Goal: Task Accomplishment & Management: Complete application form

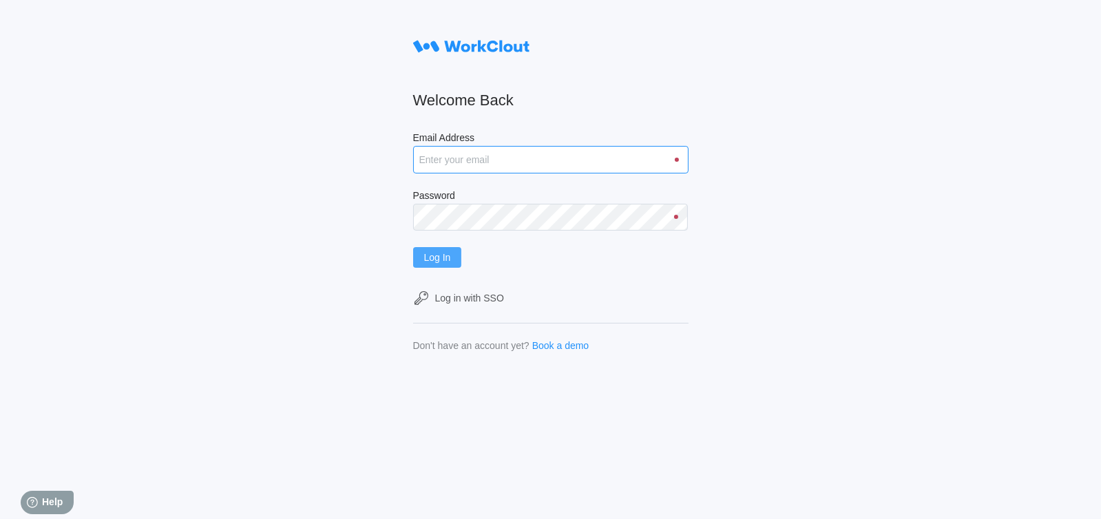
type input "sbrown@nationalmetalwares.com"
click at [447, 262] on span "Log In" at bounding box center [437, 258] width 27 height 10
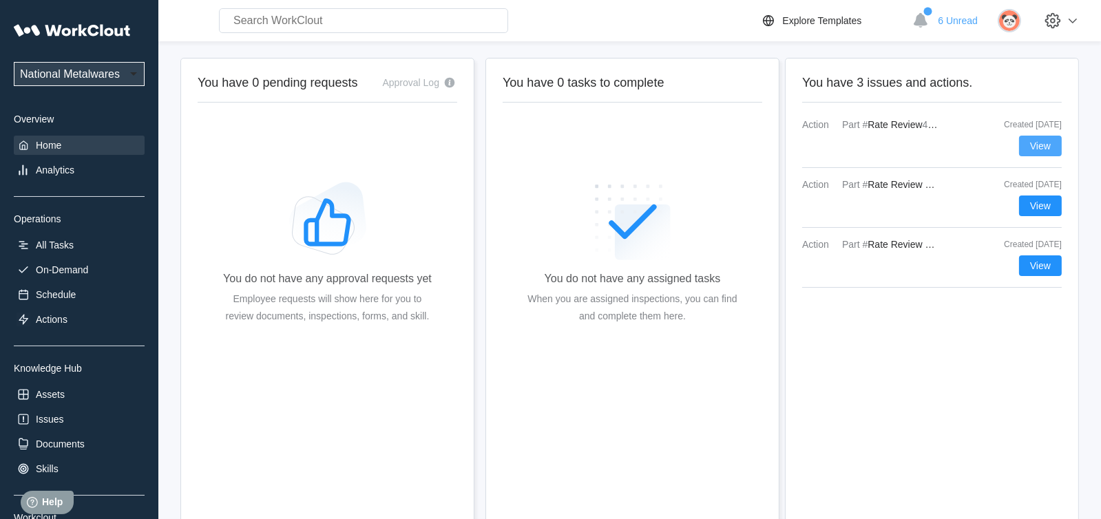
click at [1035, 143] on span "View" at bounding box center [1040, 146] width 21 height 10
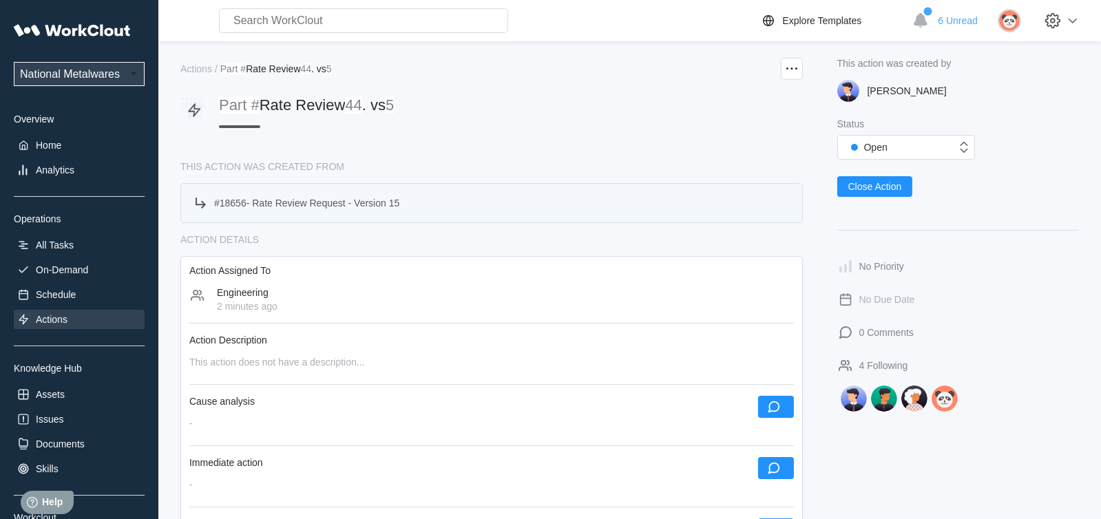
click at [300, 203] on span "Rate Review Request - Version 15" at bounding box center [325, 203] width 147 height 11
click at [285, 200] on span "Rate Review Request - Version 15" at bounding box center [325, 203] width 147 height 11
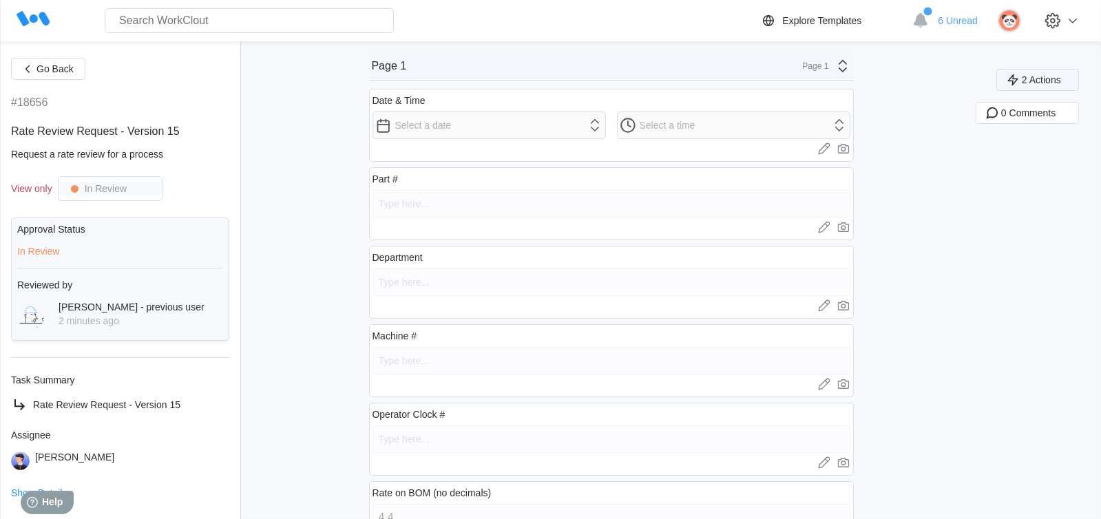
click at [1061, 79] on span "2 Actions" at bounding box center [1041, 80] width 39 height 10
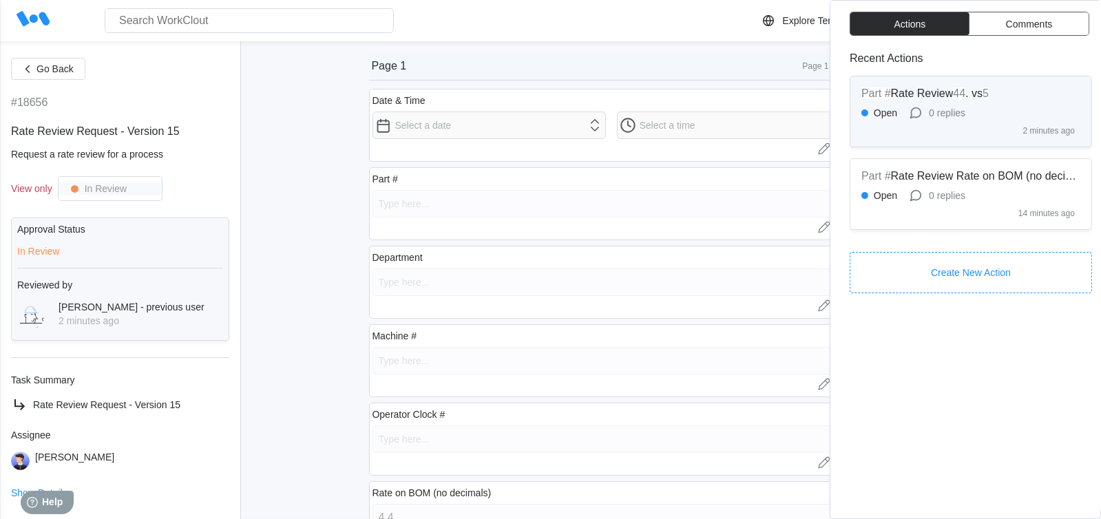
click at [947, 93] on span "Rate Review" at bounding box center [922, 93] width 63 height 12
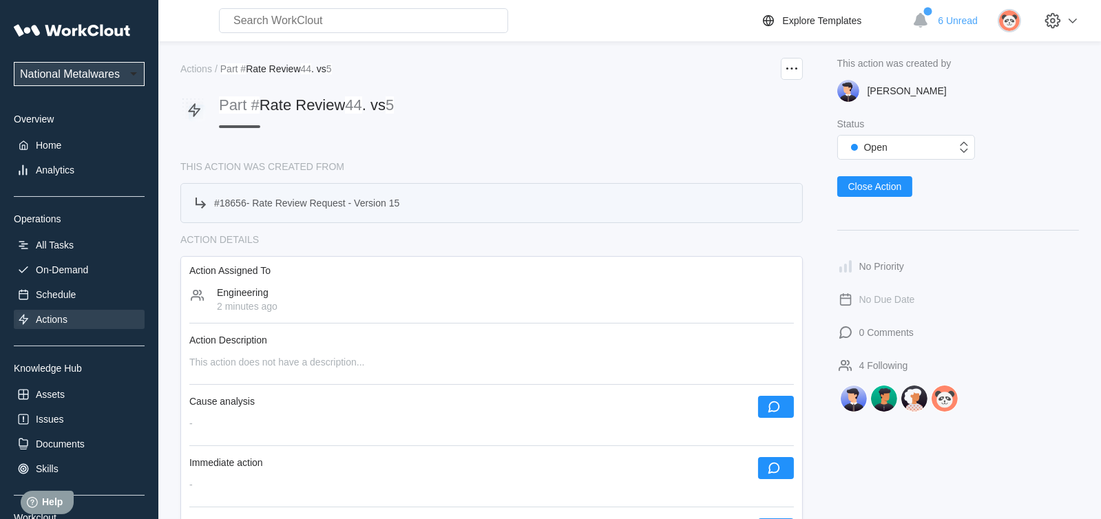
click at [247, 201] on div "# 18656 - Rate Review Request - Version 15" at bounding box center [306, 203] width 185 height 11
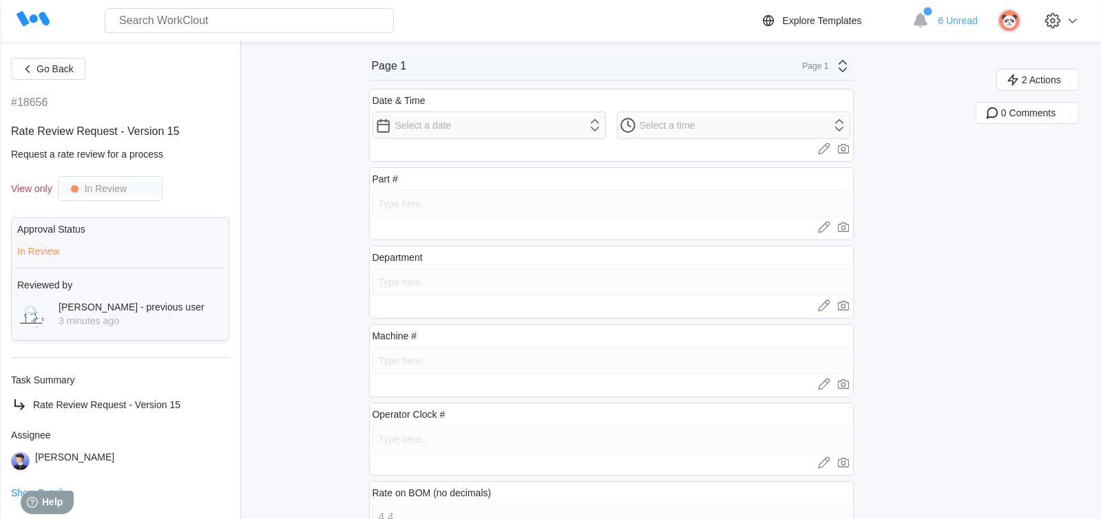
click at [89, 246] on div "Approval Status In Review Reviewed by Thomas Crotser - previous user 3 minutes …" at bounding box center [120, 279] width 218 height 123
click at [398, 180] on div "Part #" at bounding box center [385, 179] width 25 height 11
click at [963, 20] on span "6 Unread" at bounding box center [958, 20] width 40 height 11
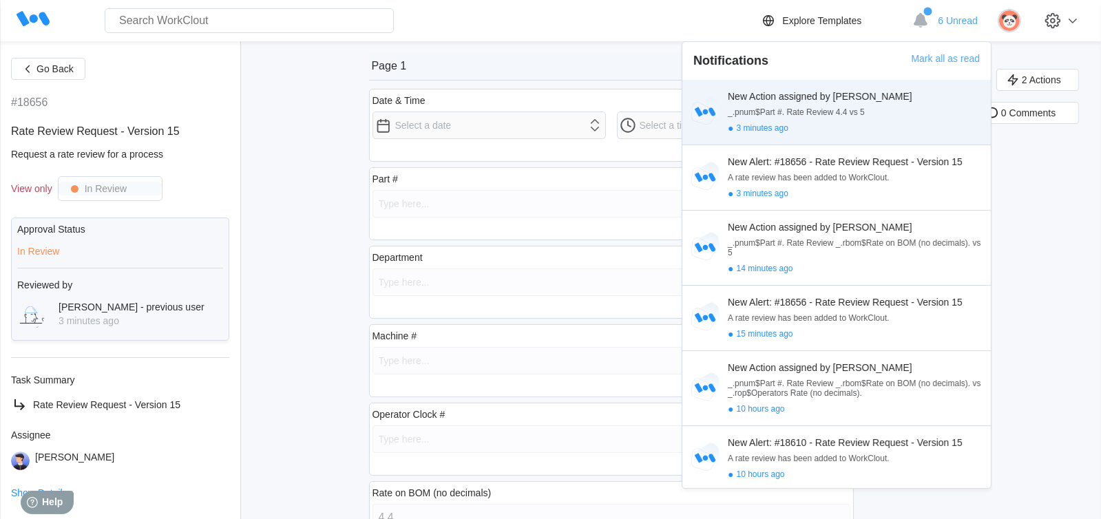
click at [800, 95] on div "New Action assigned by Hugo" at bounding box center [857, 96] width 258 height 11
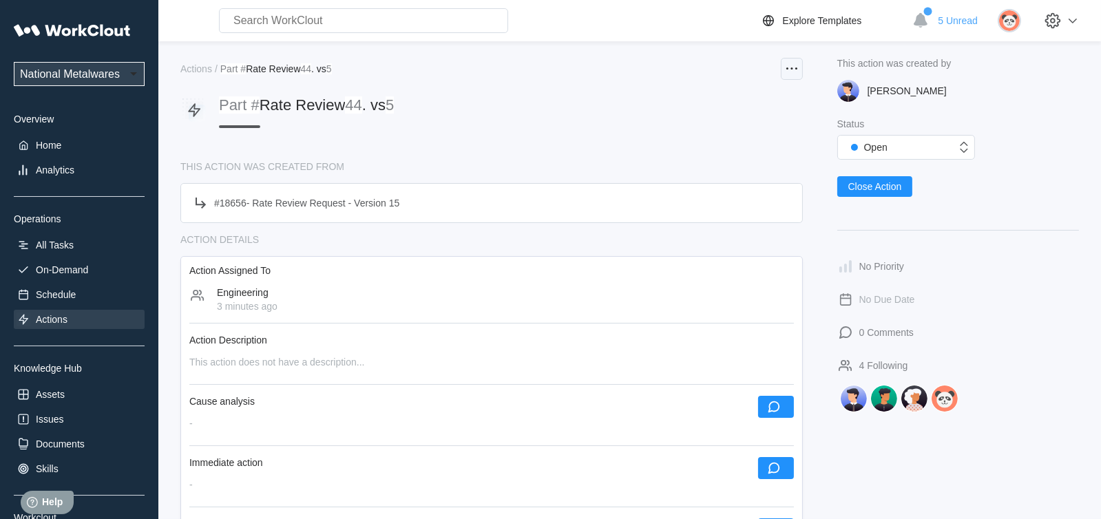
click at [792, 65] on icon at bounding box center [792, 69] width 17 height 17
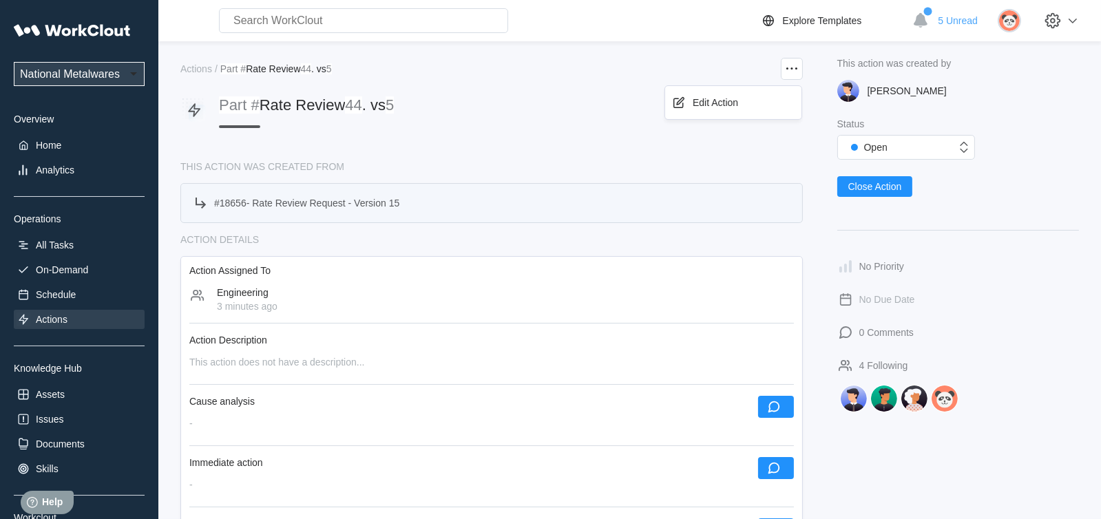
click at [308, 204] on span "Rate Review Request - Version 15" at bounding box center [325, 203] width 147 height 11
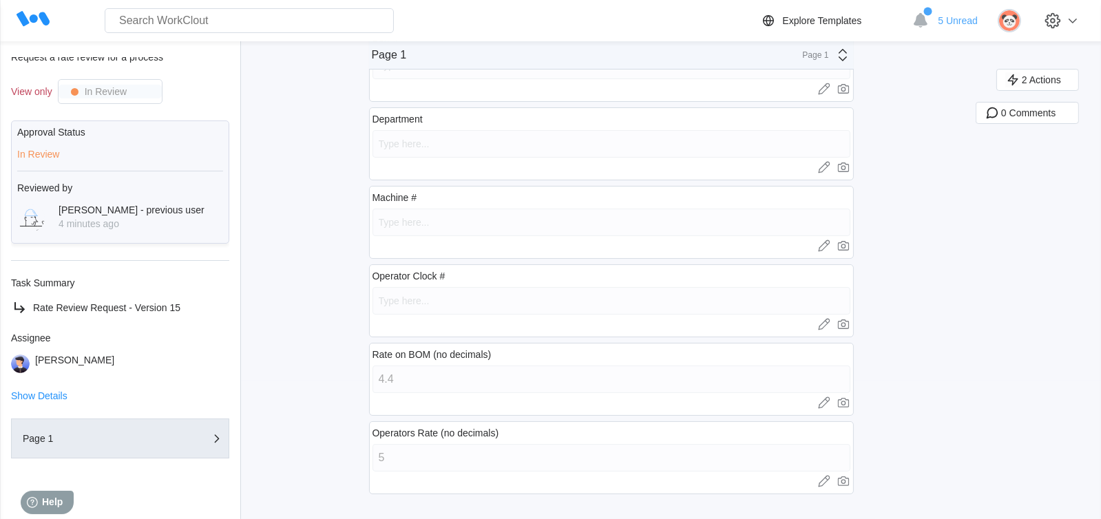
scroll to position [102, 0]
click at [56, 394] on span "Show Details" at bounding box center [39, 396] width 56 height 10
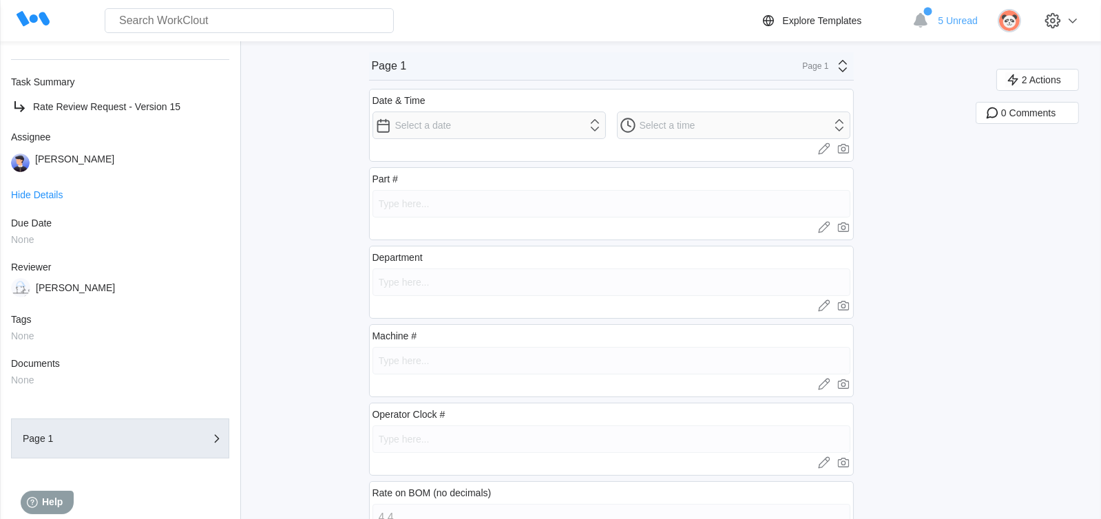
scroll to position [0, 0]
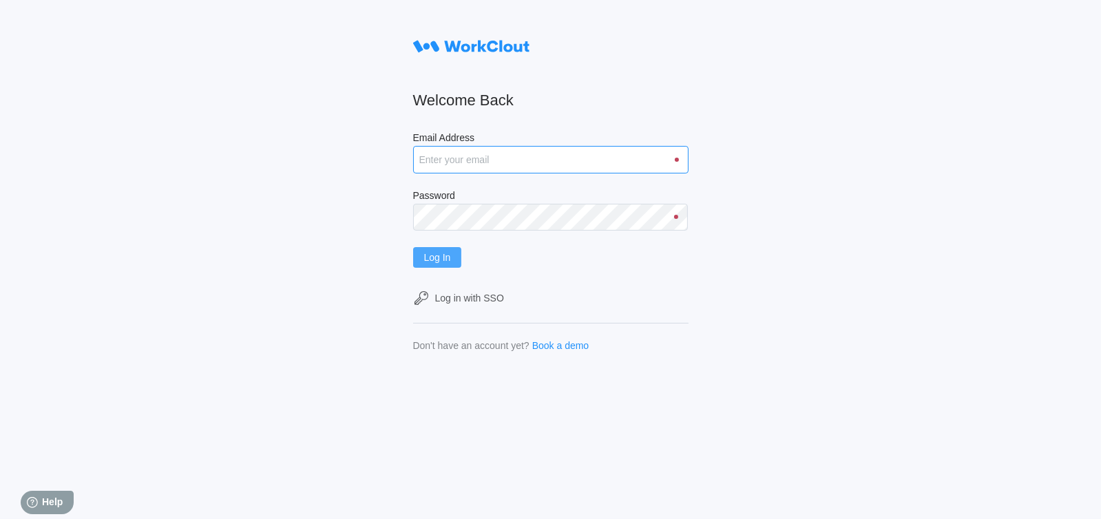
type input "sbrown@nationalmetalwares.com"
click at [446, 253] on span "Log In" at bounding box center [437, 258] width 27 height 10
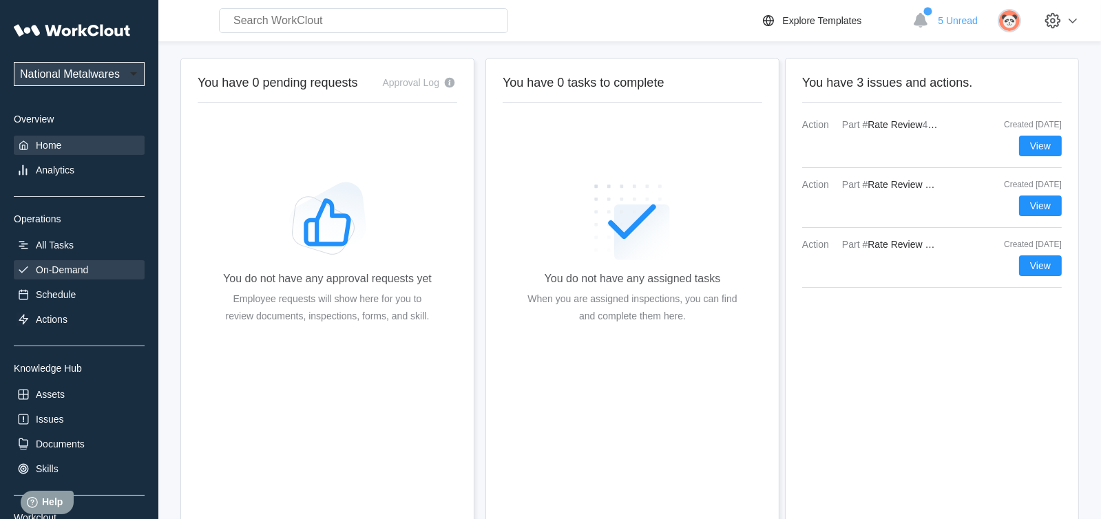
click at [61, 273] on div "On-Demand" at bounding box center [62, 269] width 52 height 11
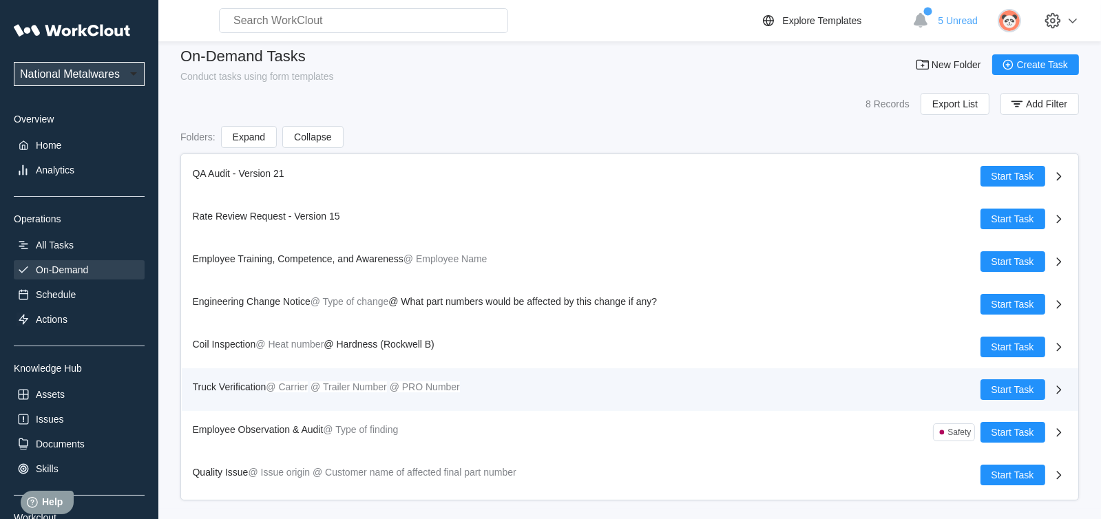
scroll to position [19, 0]
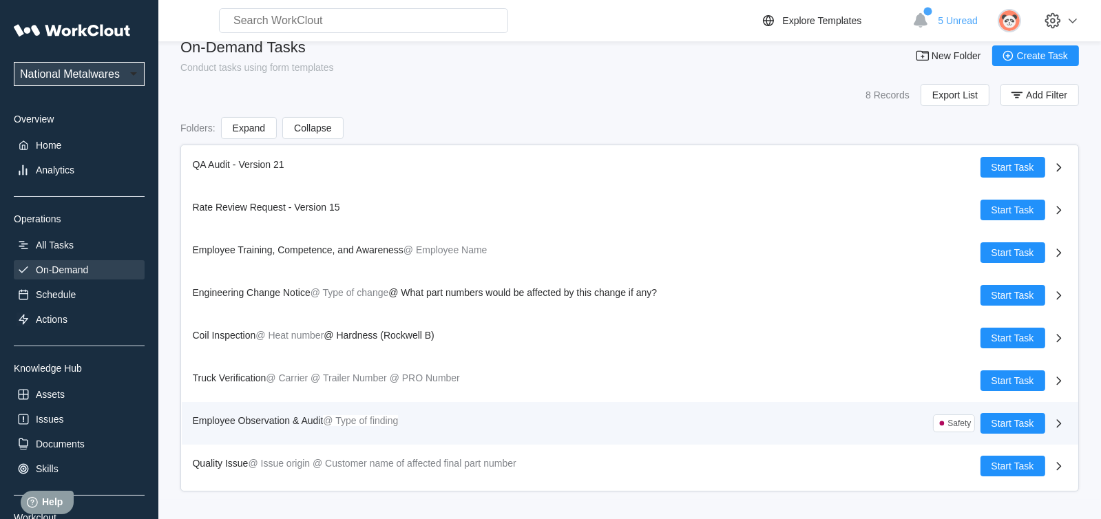
click at [309, 420] on span "Employee Observation & Audit" at bounding box center [258, 420] width 131 height 11
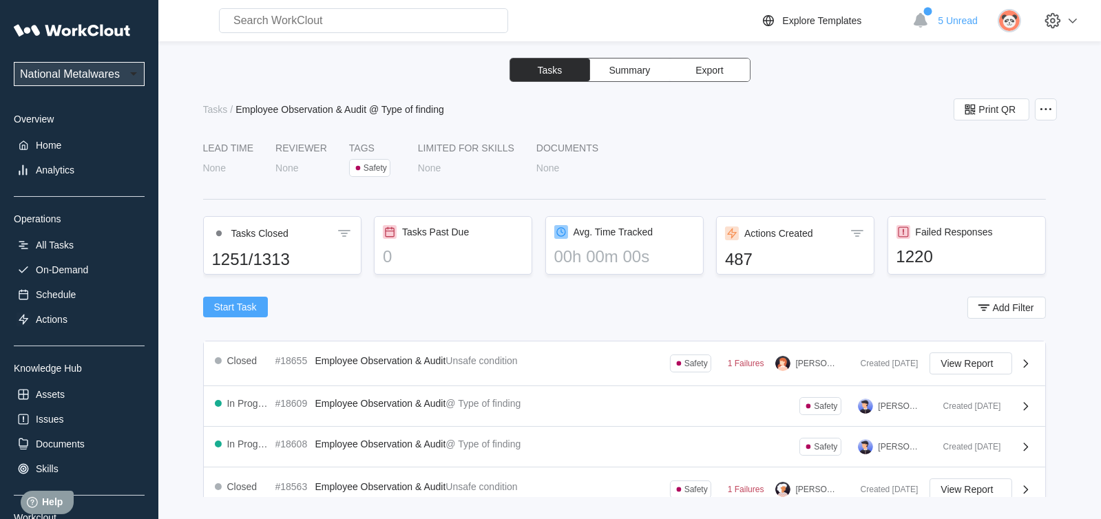
click at [250, 306] on span "Start Task" at bounding box center [235, 307] width 43 height 10
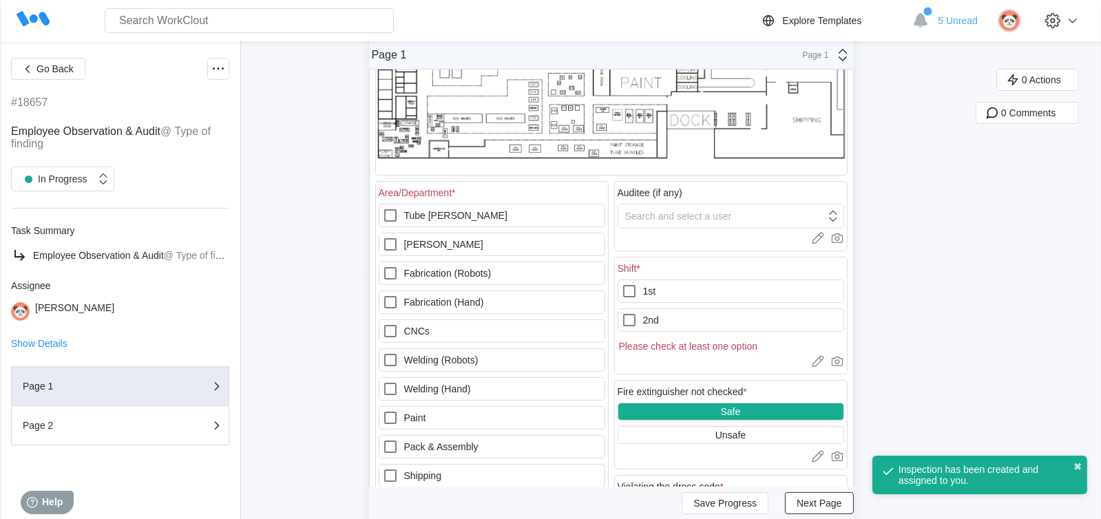
scroll to position [275, 0]
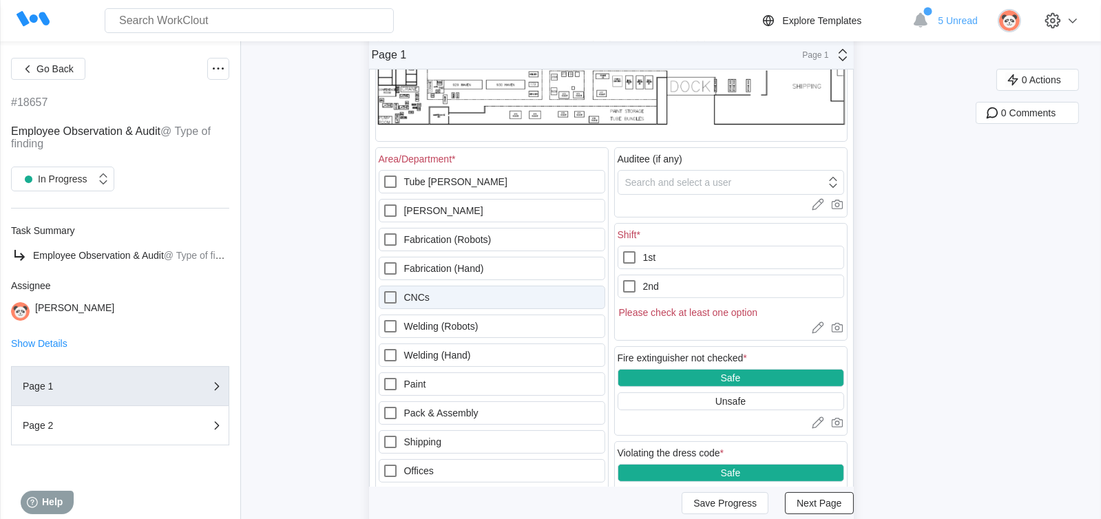
click at [395, 293] on icon at bounding box center [390, 297] width 17 height 17
click at [383, 290] on input "CNCs" at bounding box center [382, 289] width 1 height 1
checkbox input "true"
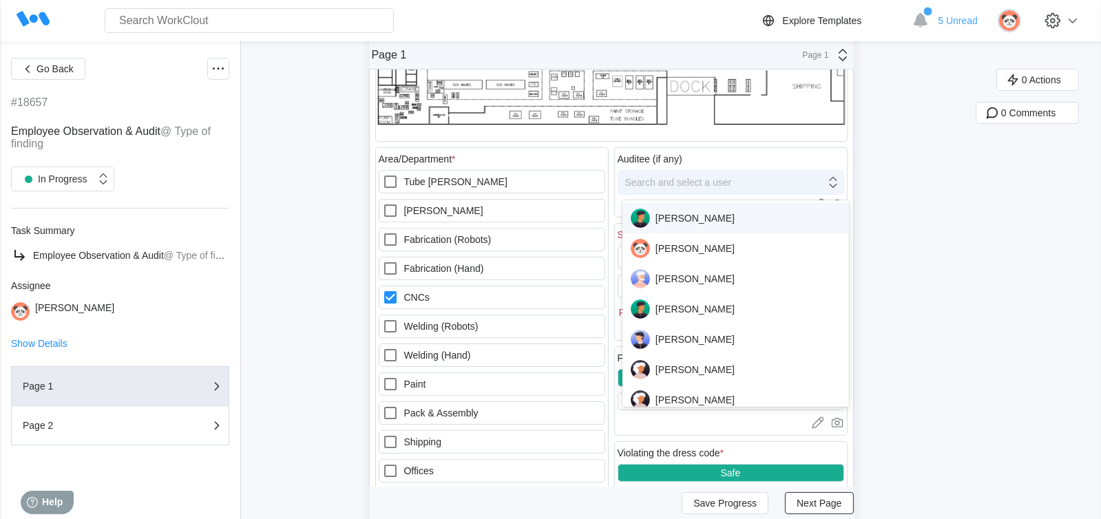
click at [778, 179] on div "Search and select a user" at bounding box center [721, 182] width 207 height 19
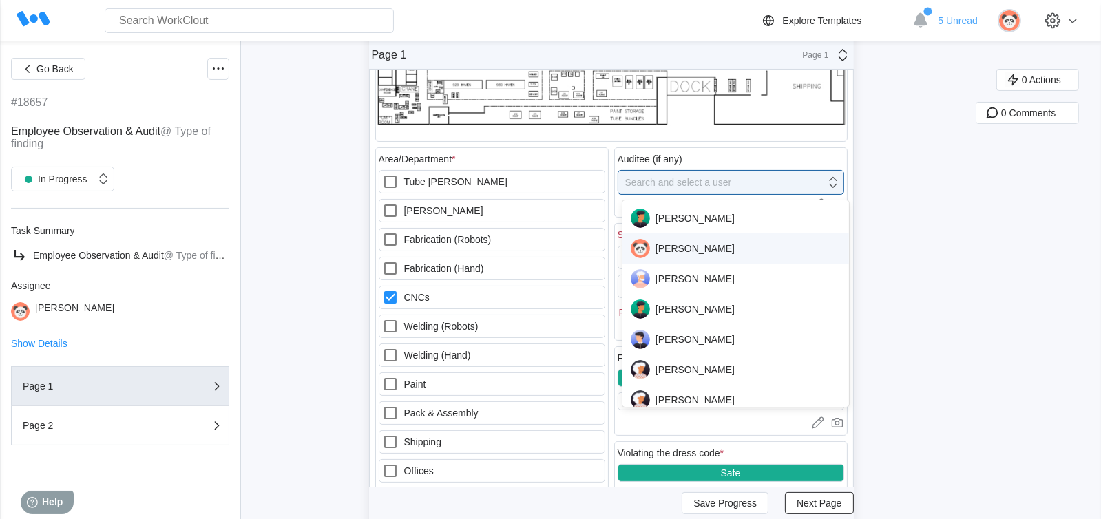
click at [702, 249] on div "Susan Brown" at bounding box center [736, 248] width 211 height 19
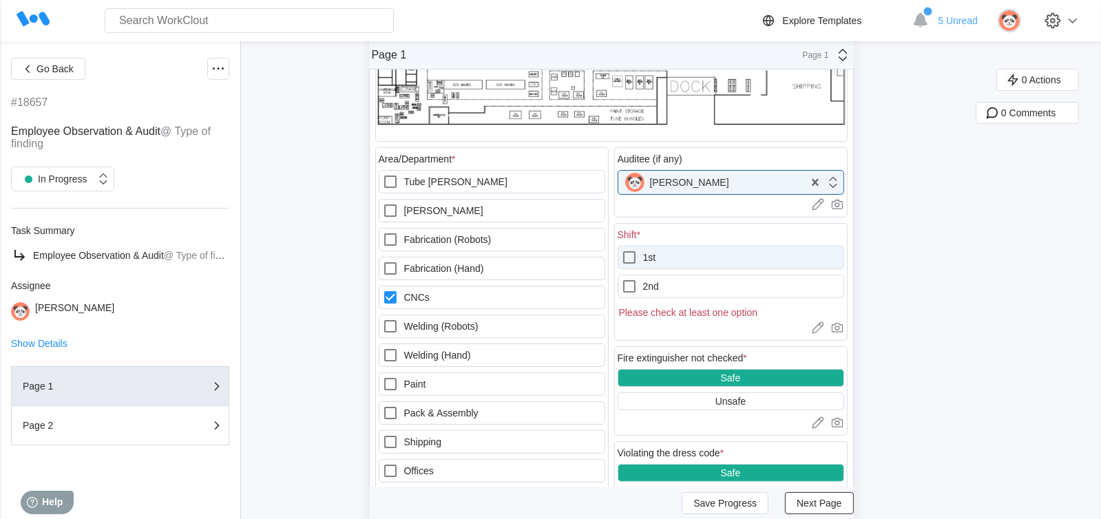
click at [634, 256] on icon at bounding box center [629, 257] width 17 height 17
click at [622, 250] on input "1st" at bounding box center [621, 249] width 1 height 1
checkbox input "true"
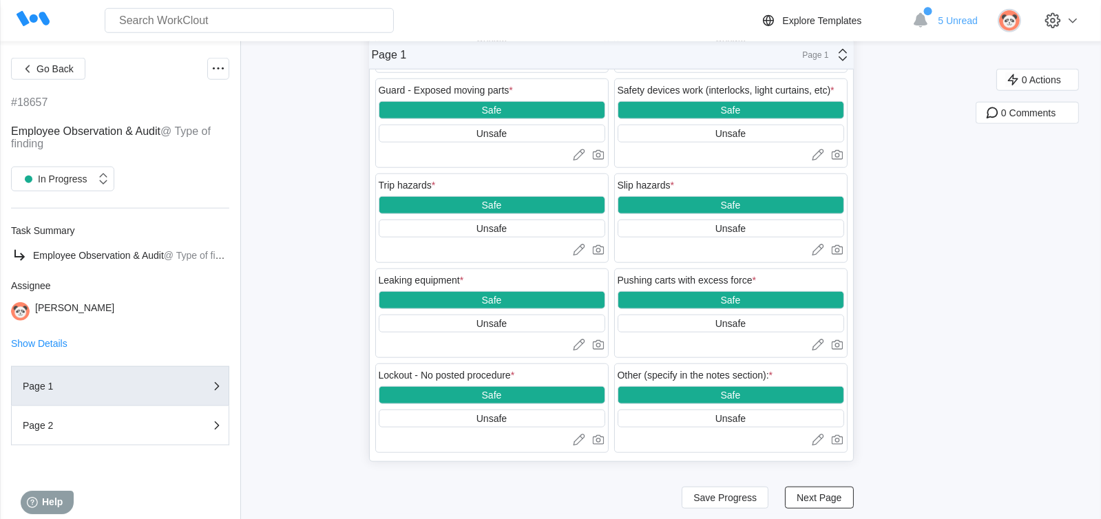
scroll to position [1859, 0]
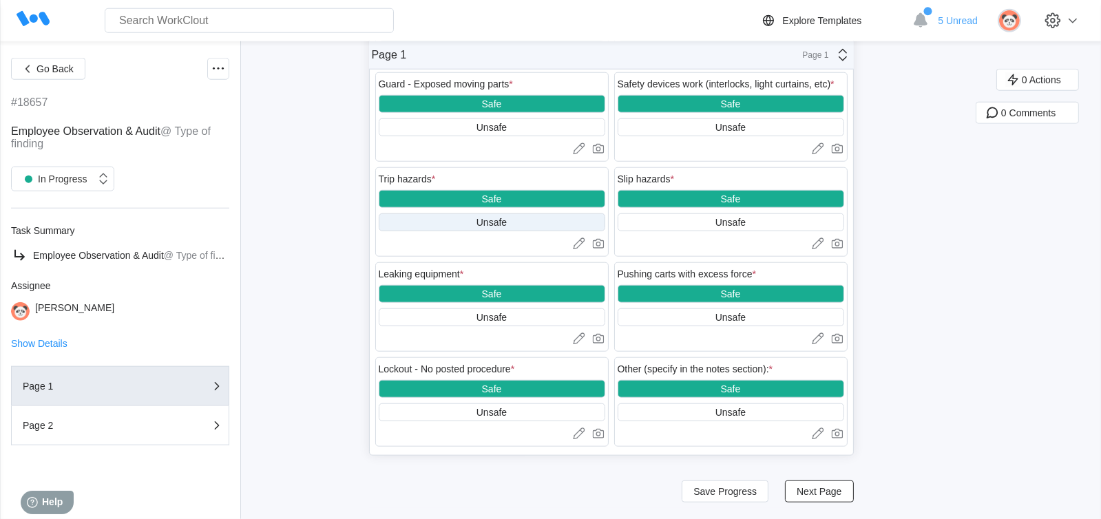
click at [494, 228] on div "Unsafe" at bounding box center [492, 222] width 30 height 11
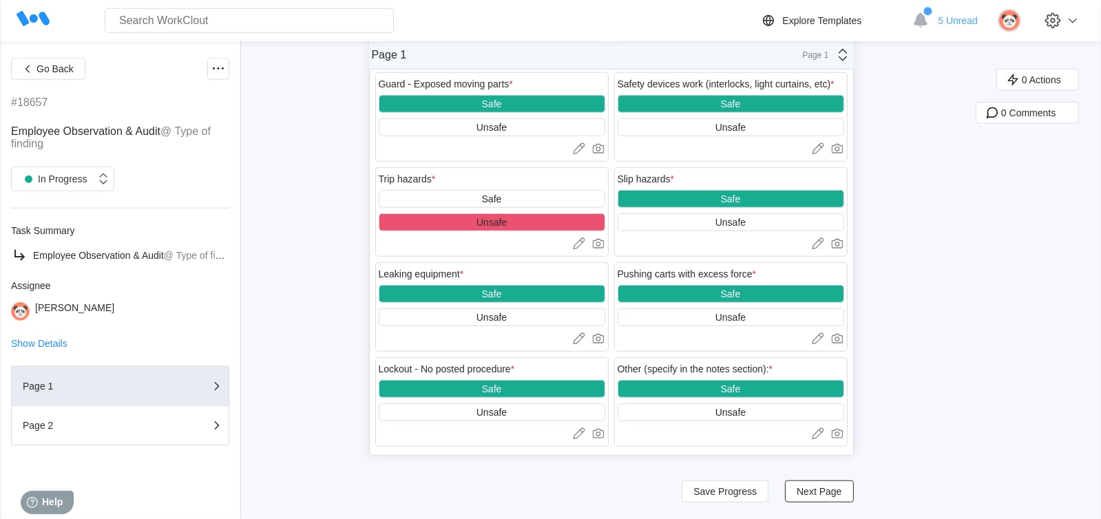
scroll to position [1879, 0]
click at [820, 496] on span "Next Page" at bounding box center [819, 492] width 45 height 10
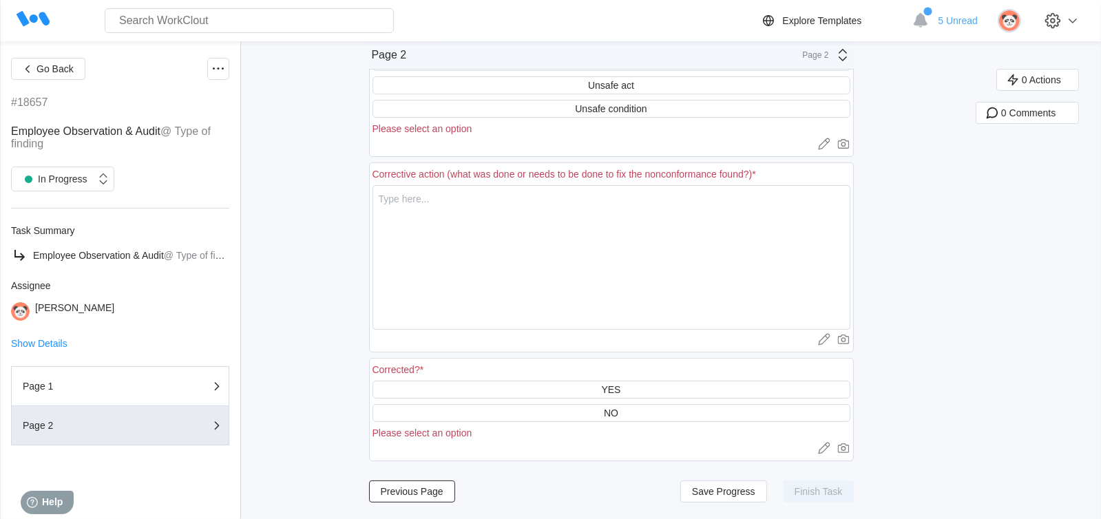
scroll to position [266, 0]
click at [619, 107] on div "Unsafe condition" at bounding box center [611, 108] width 72 height 11
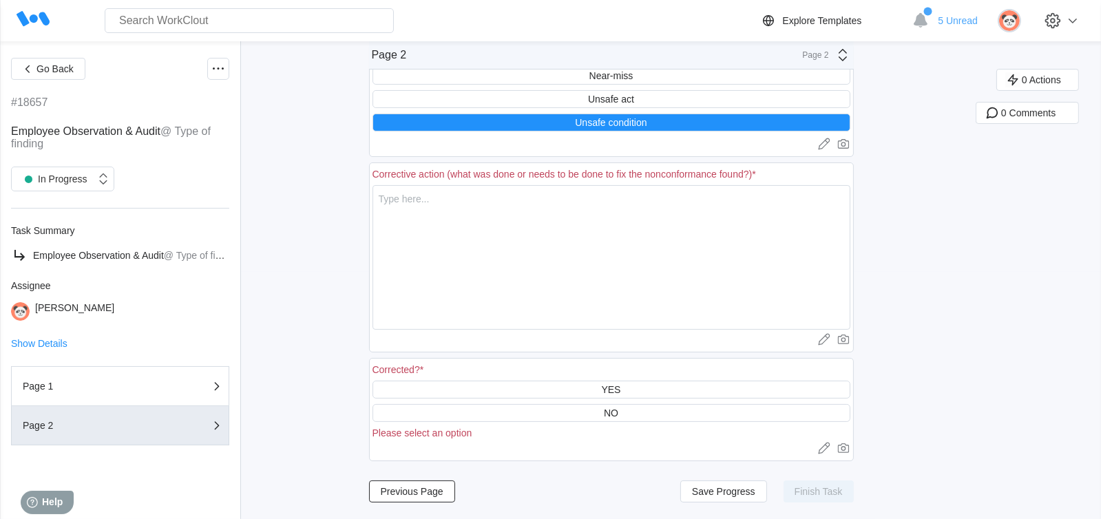
scroll to position [251, 0]
click at [403, 200] on textarea at bounding box center [612, 257] width 478 height 145
type textarea "t"
type textarea "x"
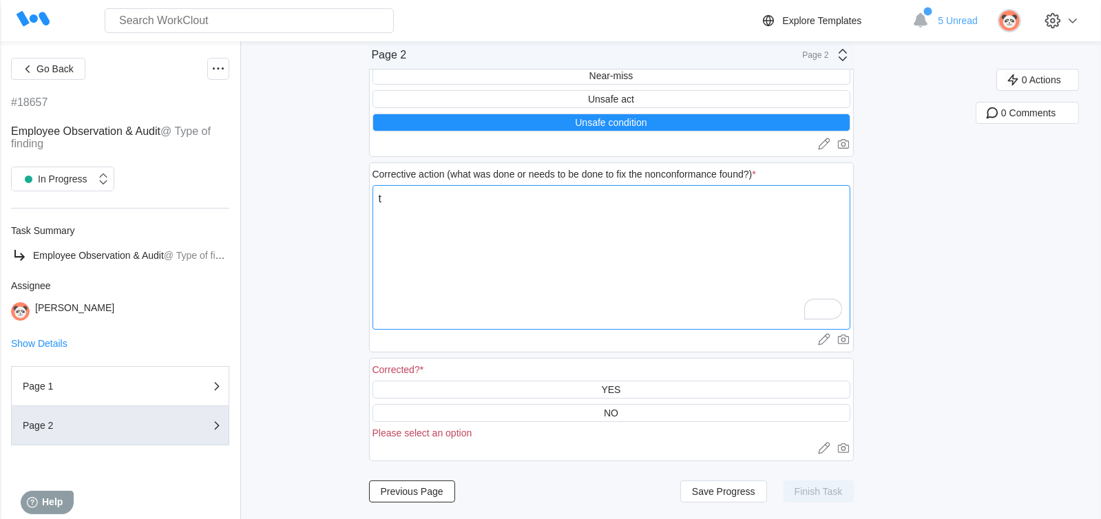
type textarea "x"
type textarea "t"
type textarea "x"
type textarea "tu"
type textarea "x"
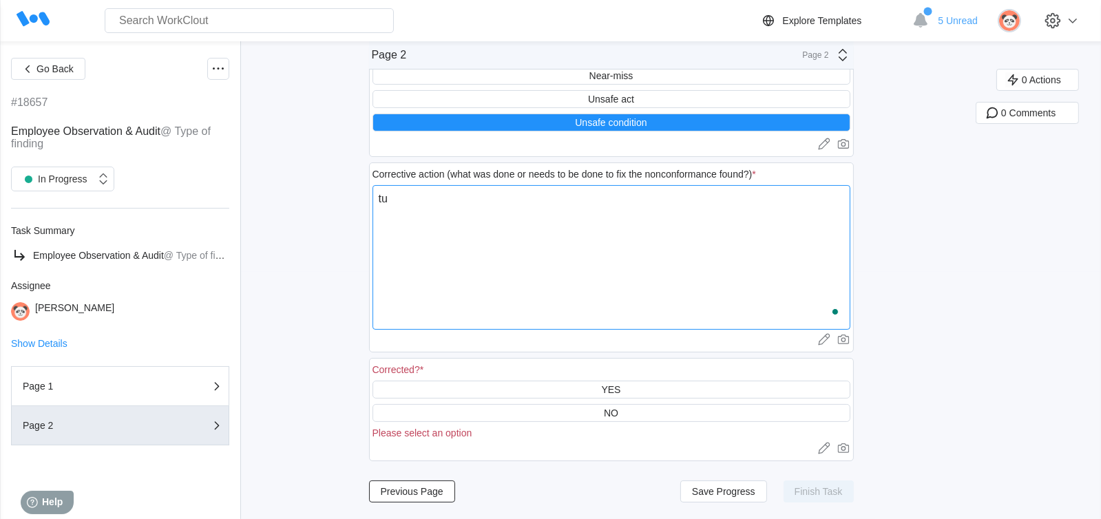
type textarea "tub"
type textarea "x"
type textarea "tuber"
type textarea "x"
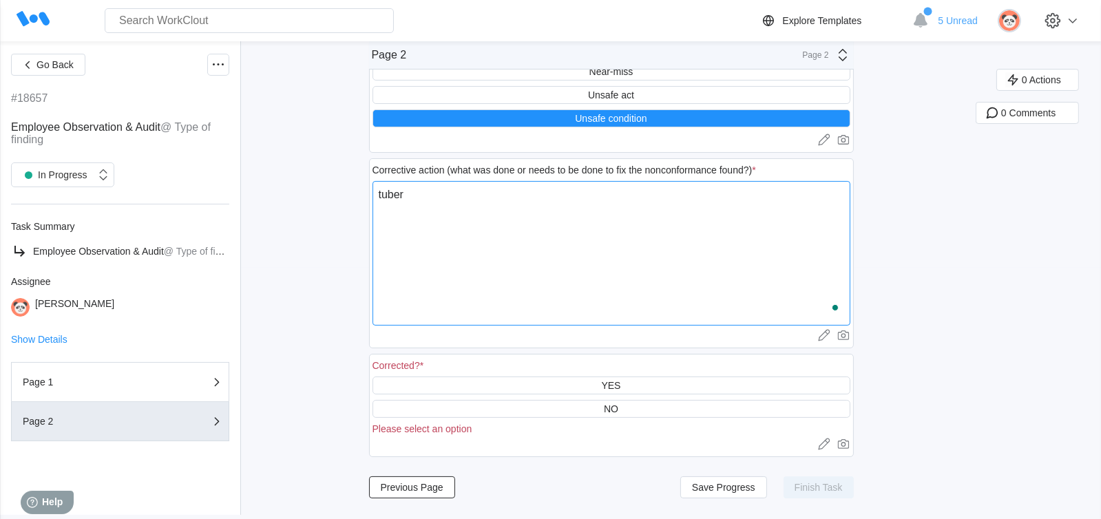
scroll to position [0, 0]
type textarea "tubers"
type textarea "x"
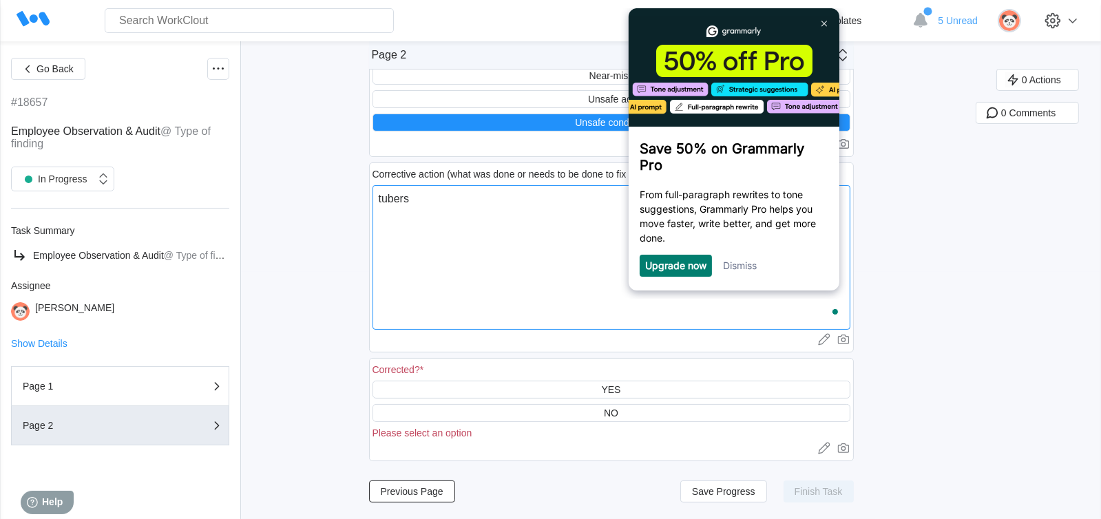
type textarea "tuber"
type textarea "x"
type textarea "tube"
type textarea "x"
type textarea "tub"
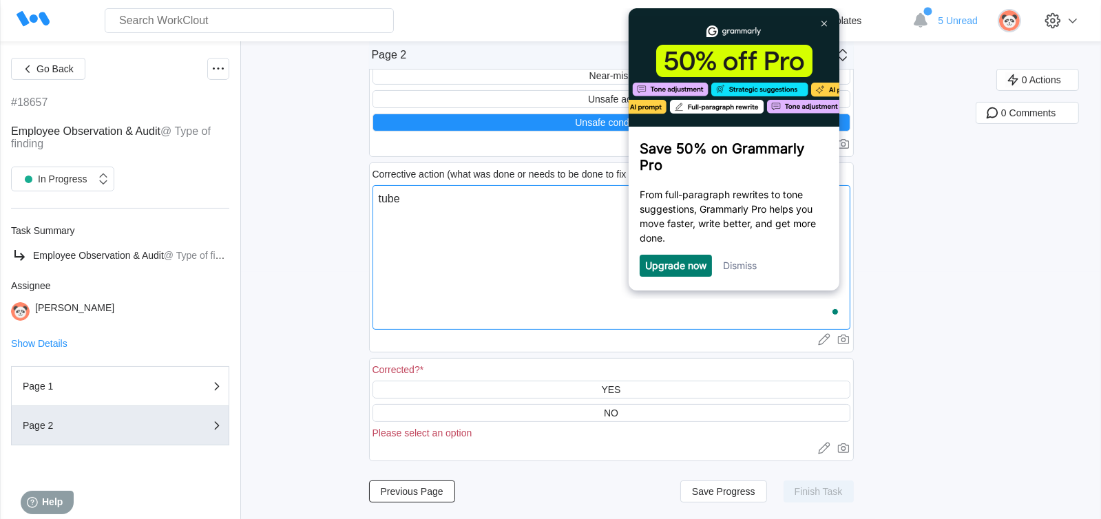
type textarea "x"
type textarea "tu"
type textarea "x"
type textarea "t"
type textarea "x"
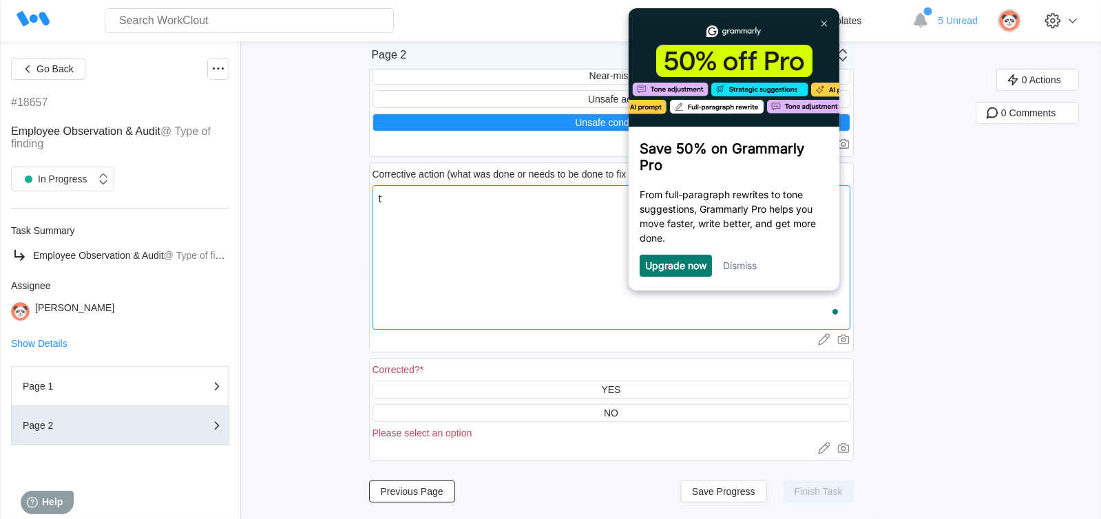
type textarea "x"
type textarea "c"
type textarea "x"
type textarea "ca"
type textarea "x"
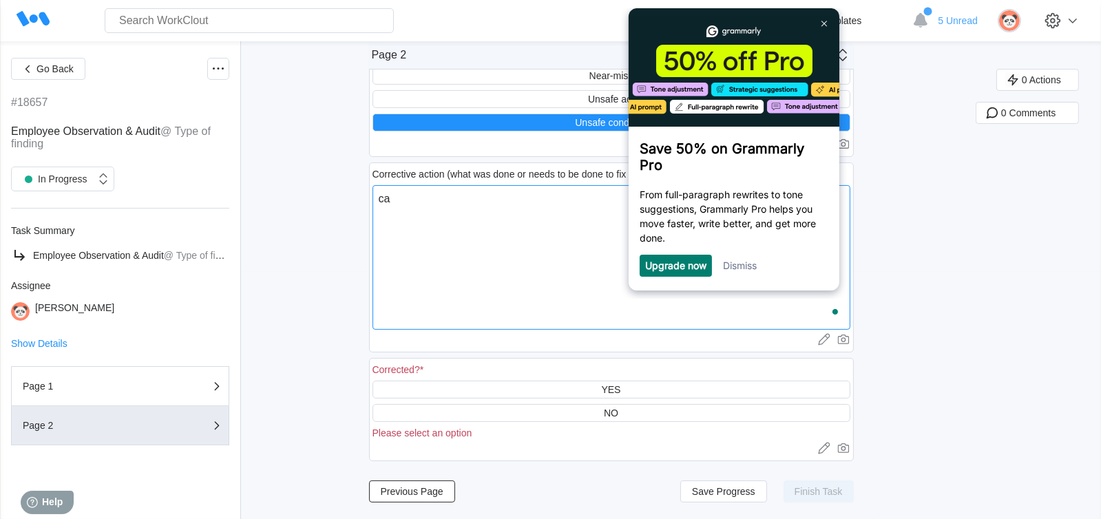
type textarea "car"
type textarea "x"
type textarea "cart"
type textarea "x"
type textarea "carto"
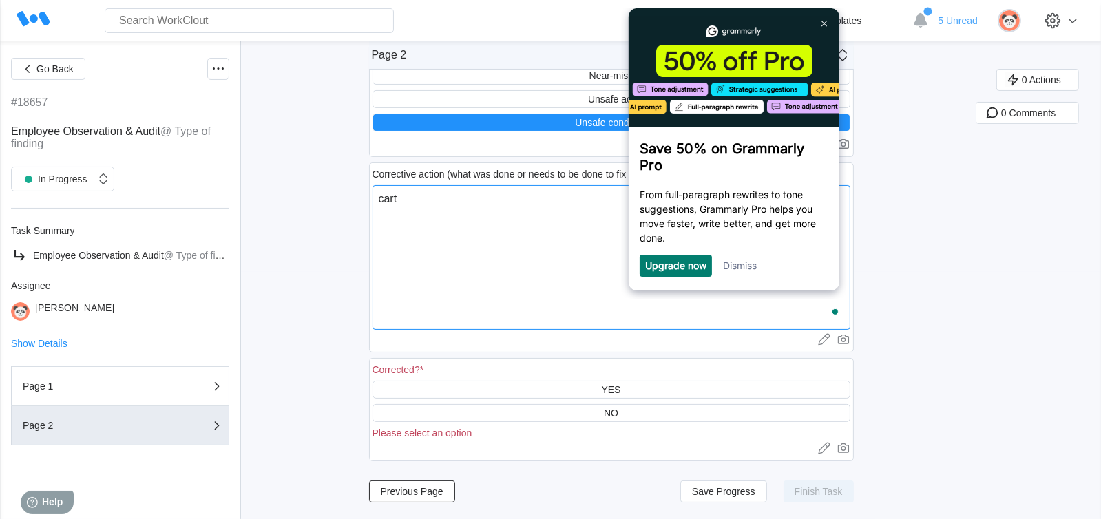
type textarea "x"
type textarea "carton"
type textarea "x"
type textarea "carton"
type textarea "x"
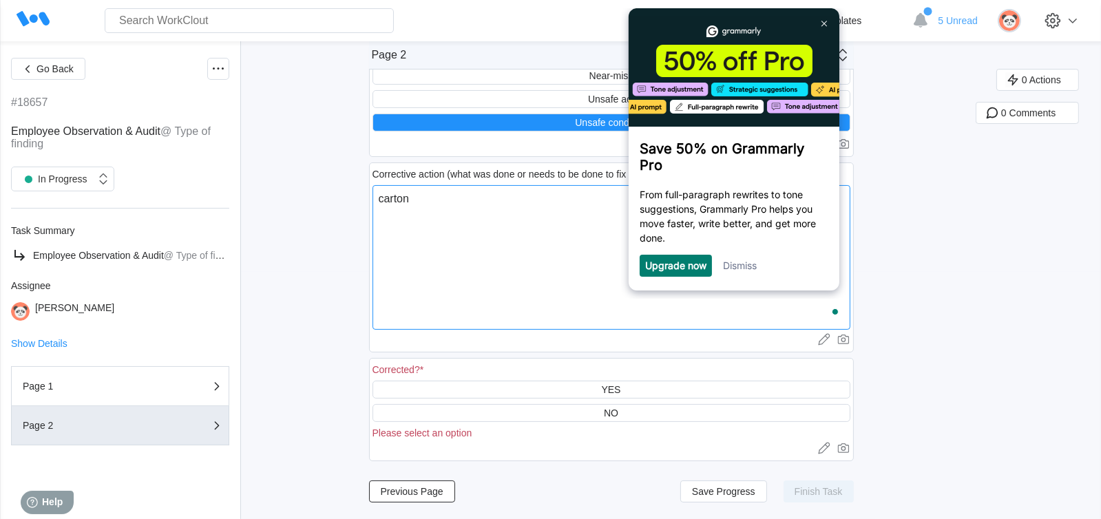
type textarea "carton w"
type textarea "x"
type textarea "carton wa"
type textarea "x"
type textarea "carton was"
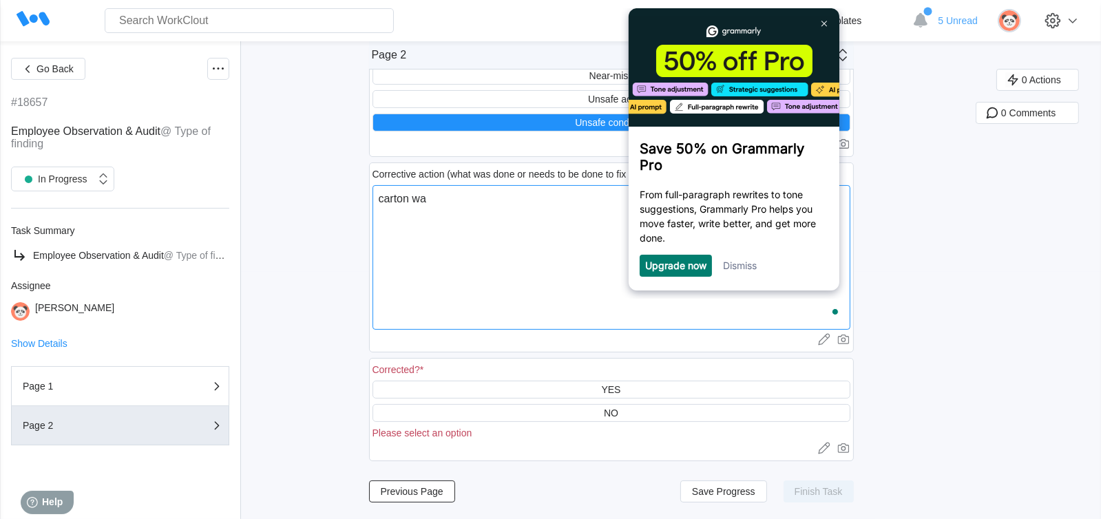
type textarea "x"
type textarea "carton was"
type textarea "x"
type textarea "carton was s"
type textarea "x"
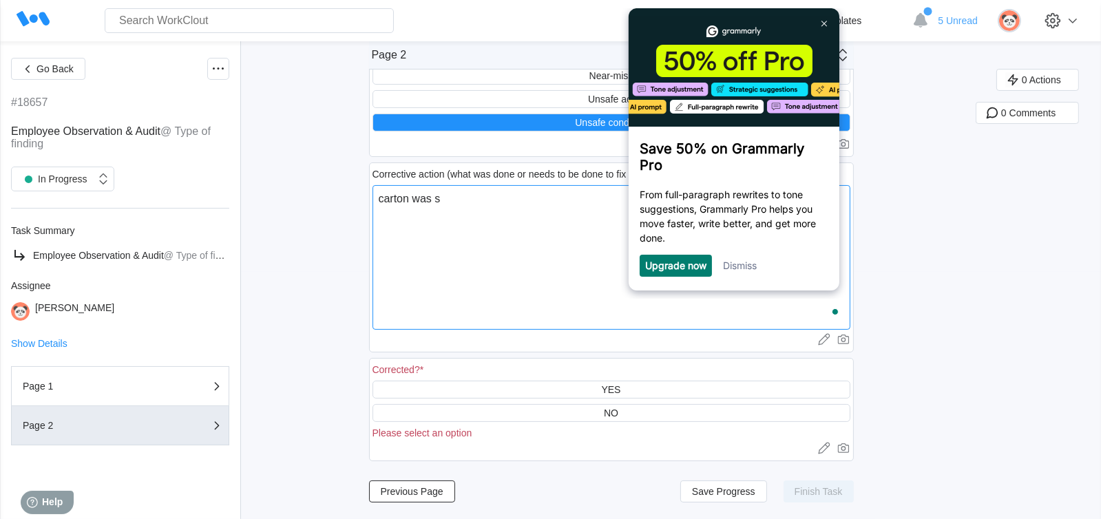
type textarea "carton was st"
type textarea "x"
type textarea "carton was sti"
type textarea "x"
type textarea "carton was stic"
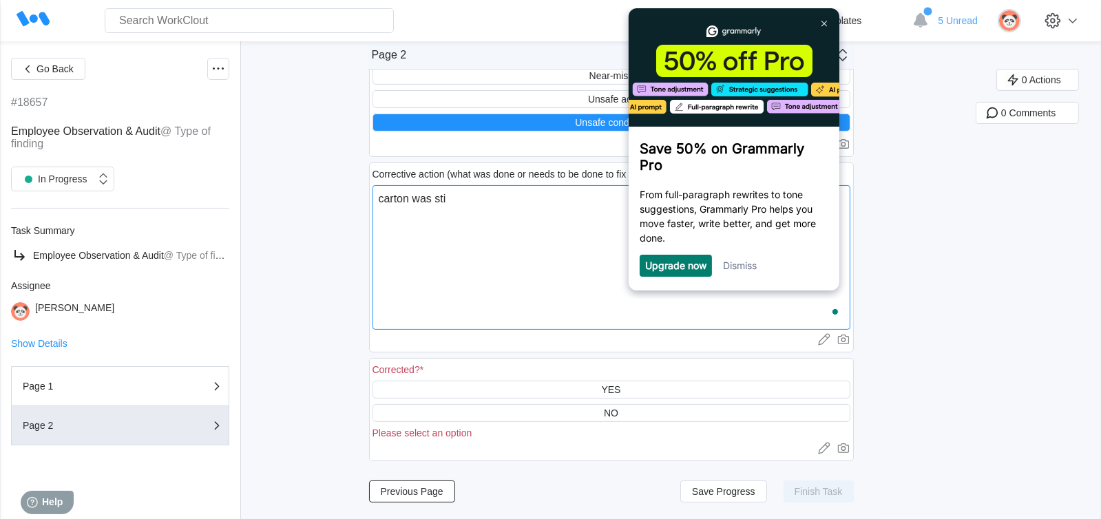
type textarea "x"
type textarea "carton was stick"
type textarea "x"
type textarea "carton was sticki"
type textarea "x"
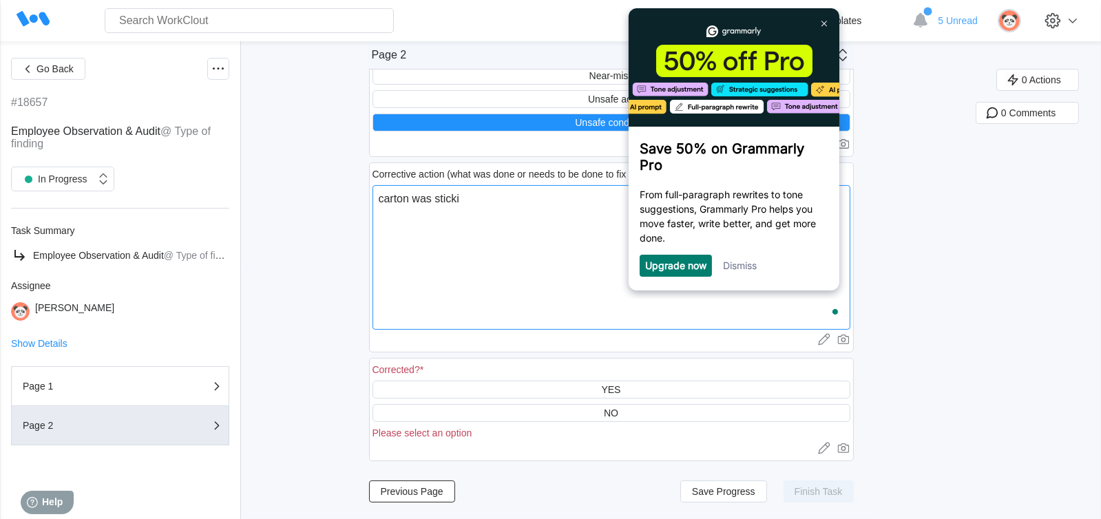
type textarea "carton was stickin"
type textarea "x"
type textarea "carton was sticking"
type textarea "x"
type textarea "carton was sticking"
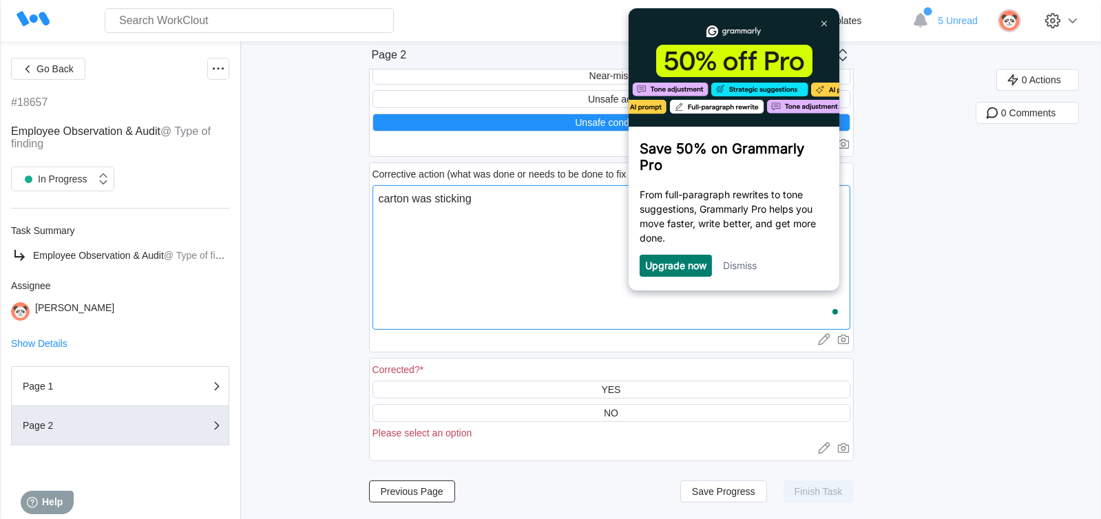
type textarea "x"
type textarea "carton was sticking o"
type textarea "x"
type textarea "carton was sticking ou"
type textarea "x"
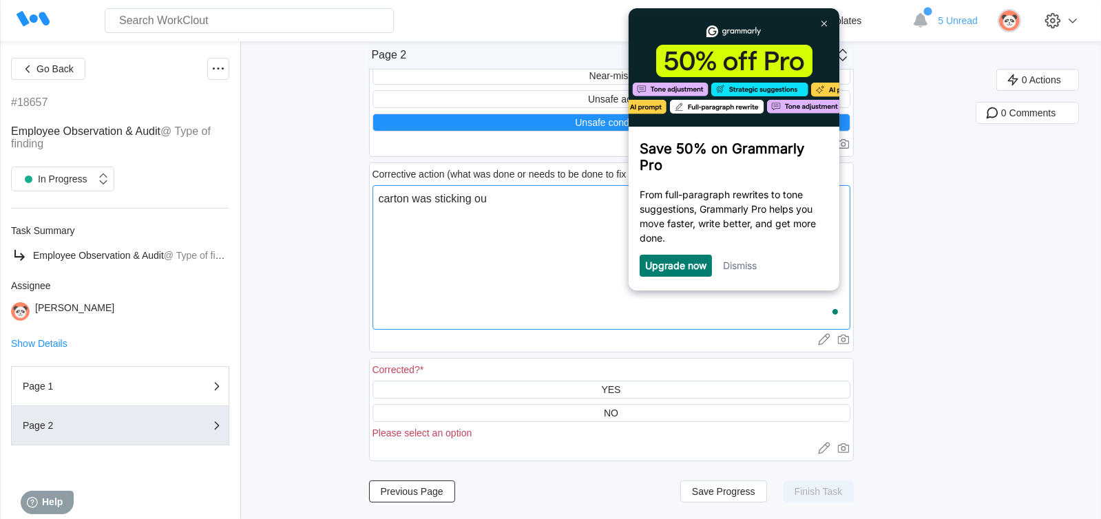
type textarea "carton was sticking ou"
type textarea "x"
type textarea "carton was sticking ou"
type textarea "x"
type textarea "carton was sticking out"
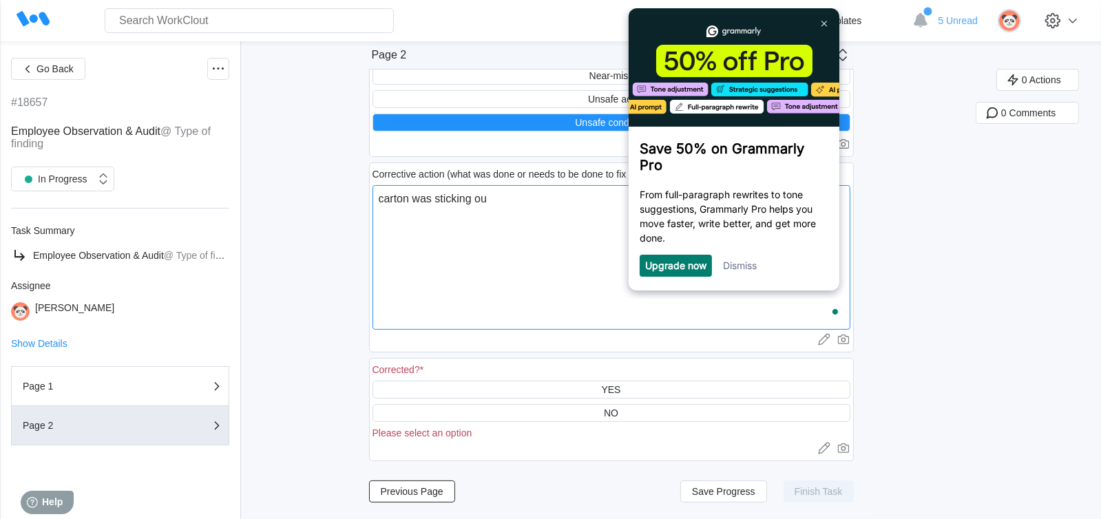
type textarea "x"
type textarea "carton was sticking out"
type textarea "x"
type textarea "carton was sticking out i"
type textarea "x"
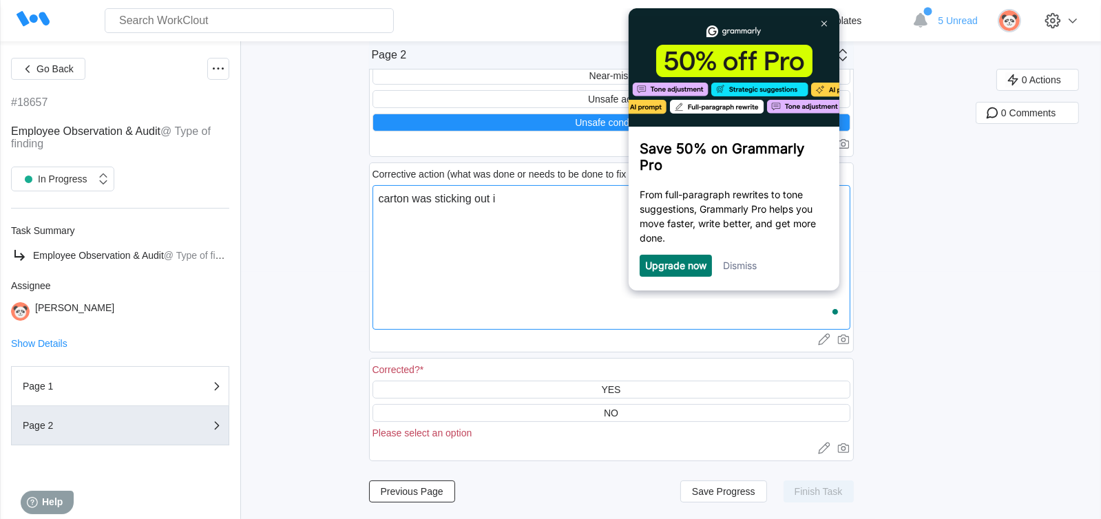
type textarea "carton was sticking out in"
type textarea "x"
type textarea "carton was sticking out in"
type textarea "x"
type textarea "carton was sticking out in t"
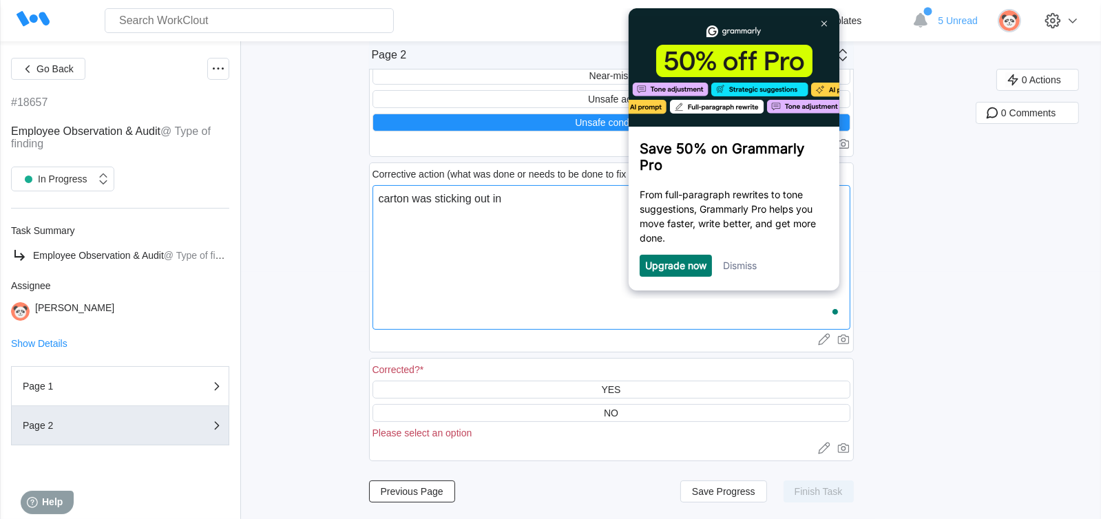
type textarea "x"
type textarea "carton was sticking out in th"
type textarea "x"
type textarea "carton was sticking out in the"
type textarea "x"
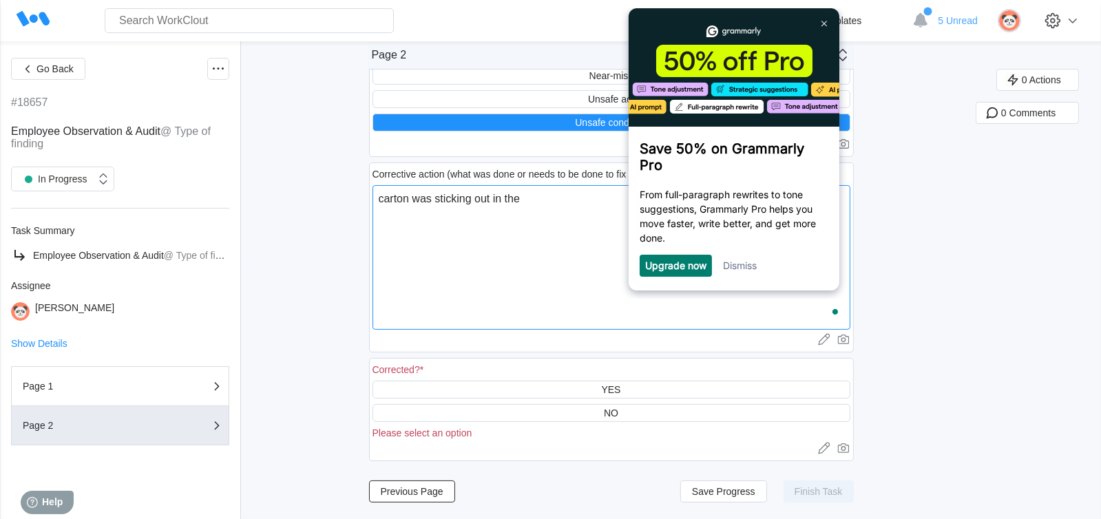
type textarea "carton was sticking out in the"
type textarea "x"
type textarea "carton was sticking out in the a"
type textarea "x"
type textarea "carton was sticking out in the ai"
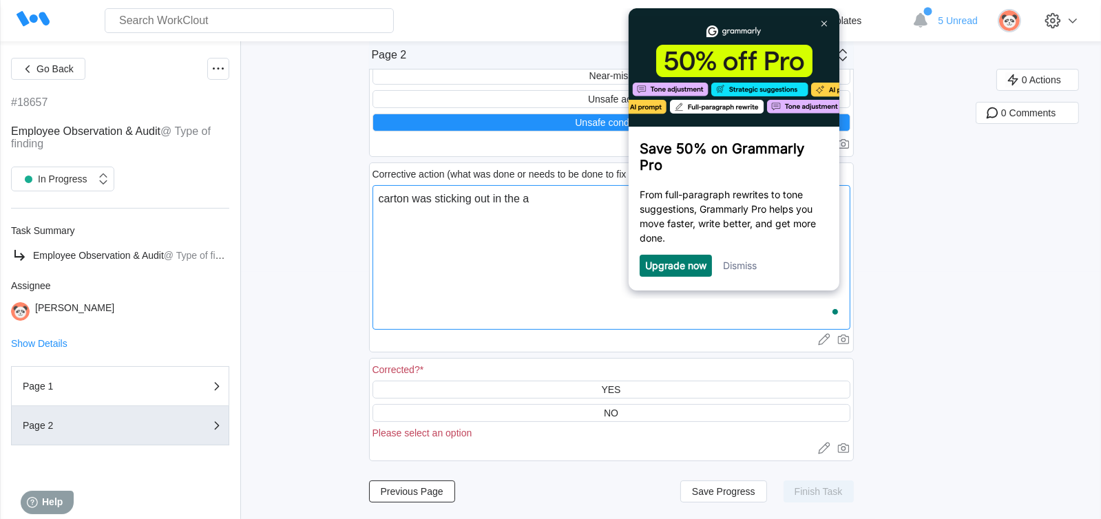
type textarea "x"
type textarea "carton was sticking out in the ais"
type textarea "x"
type textarea "carton was sticking out in the aisl"
type textarea "x"
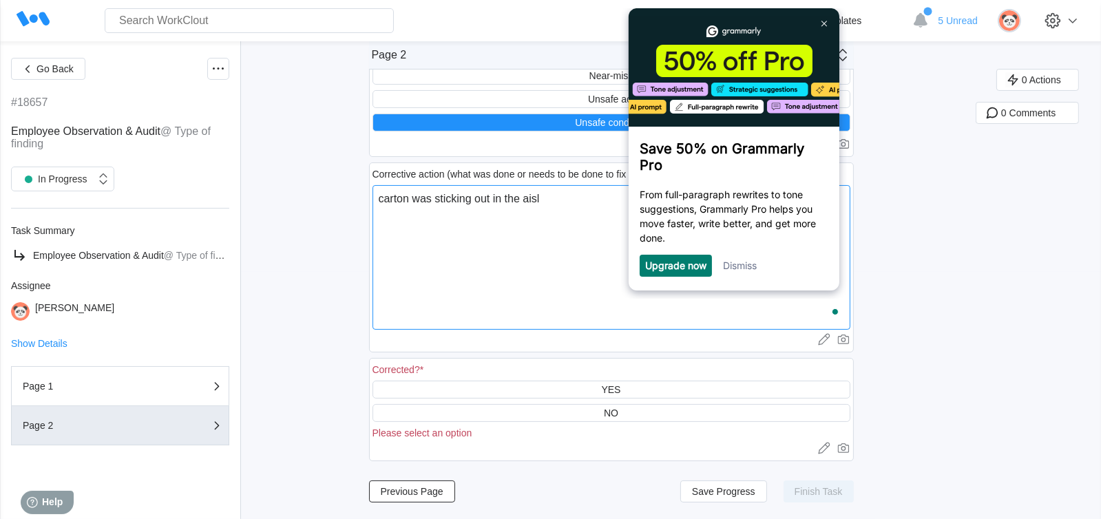
type textarea "carton was sticking out in the aisle"
type textarea "x"
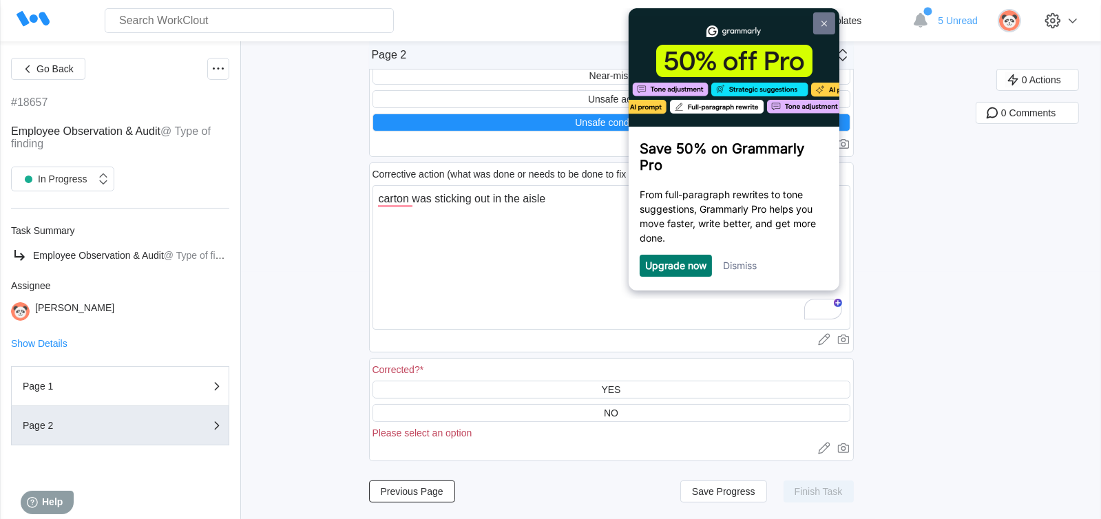
click at [826, 20] on img at bounding box center [825, 23] width 6 height 6
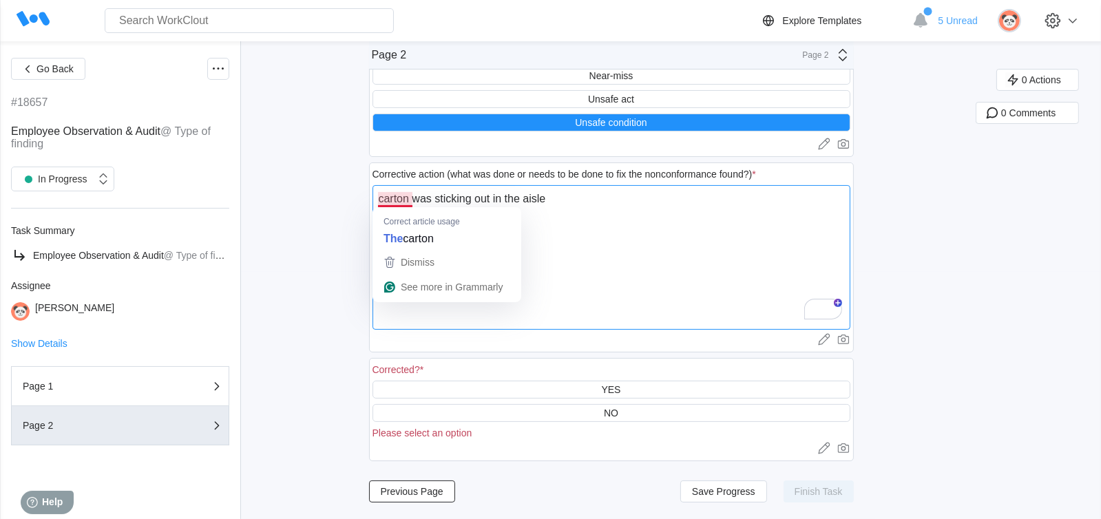
click at [388, 200] on textarea "carton was sticking out in the aisle" at bounding box center [612, 257] width 478 height 145
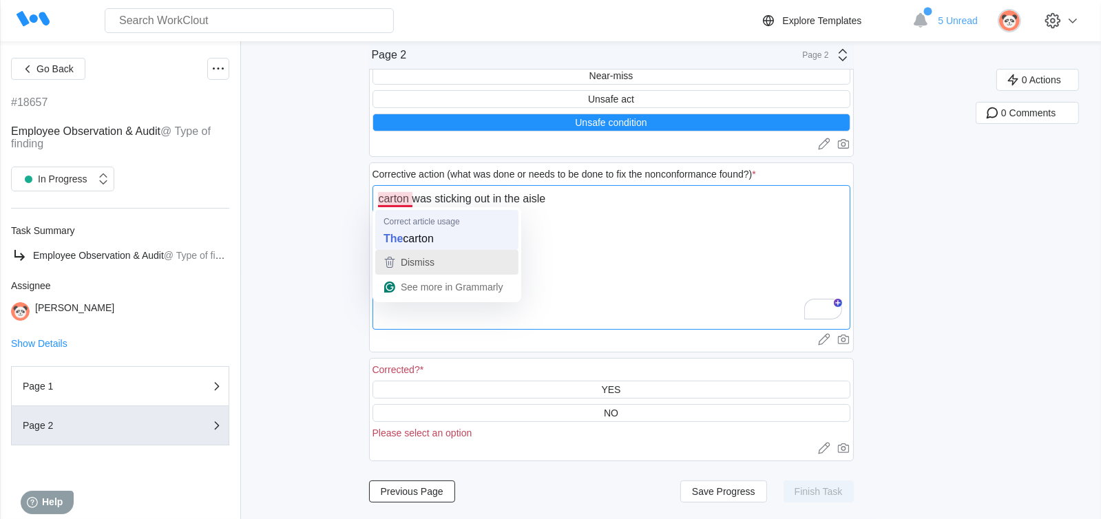
type textarea "The carton was sticking out in the aisle"
type textarea "x"
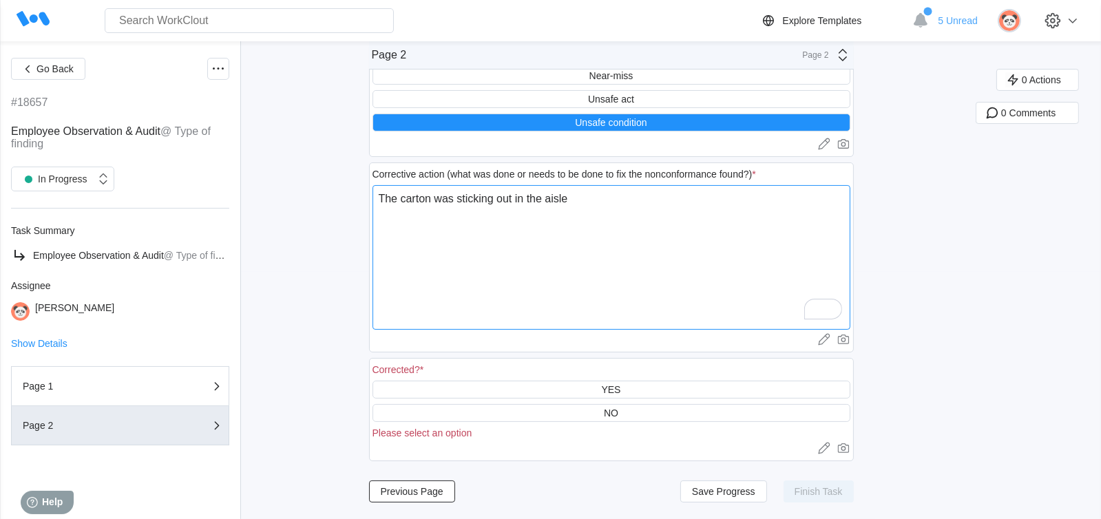
click at [590, 198] on textarea "The carton was sticking out in the aisle" at bounding box center [612, 257] width 478 height 145
type textarea "The carton was sticking out in the aisle."
type textarea "x"
type textarea "The carton was sticking out in the aisle."
type textarea "x"
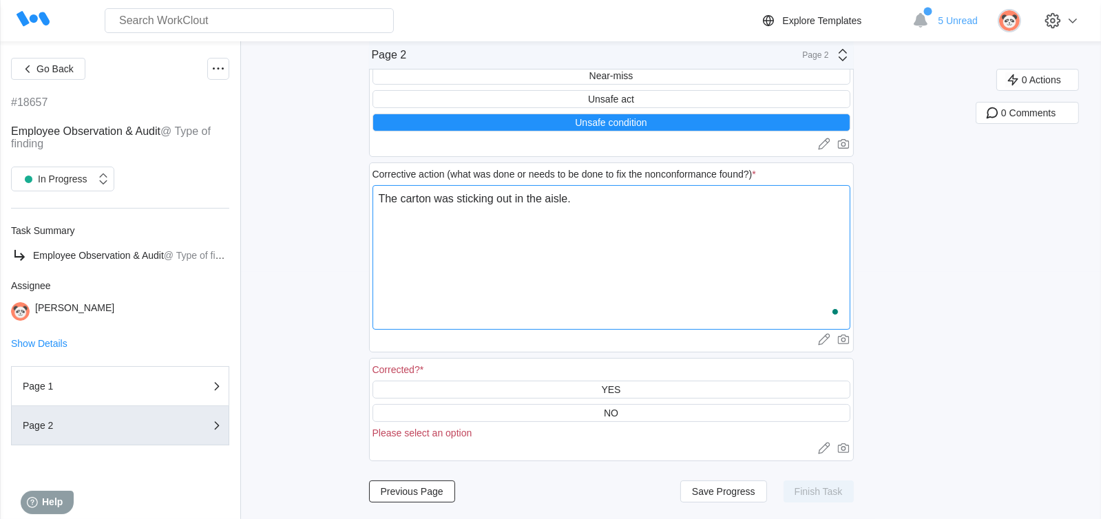
type textarea "The carton was sticking out in the aisle."
type textarea "x"
type textarea "The carton was sticking out in the aisle. I"
type textarea "x"
type textarea "The carton was sticking out in the aisle. I"
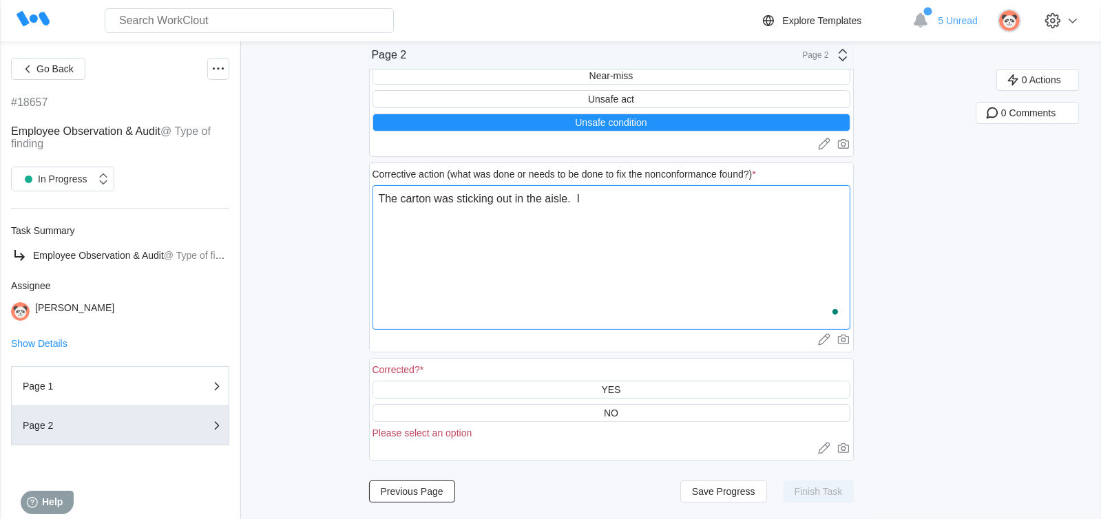
type textarea "x"
type textarea "The carton was sticking out in the aisle. I a"
type textarea "x"
type textarea "The carton was sticking out in the aisle. I ak"
type textarea "x"
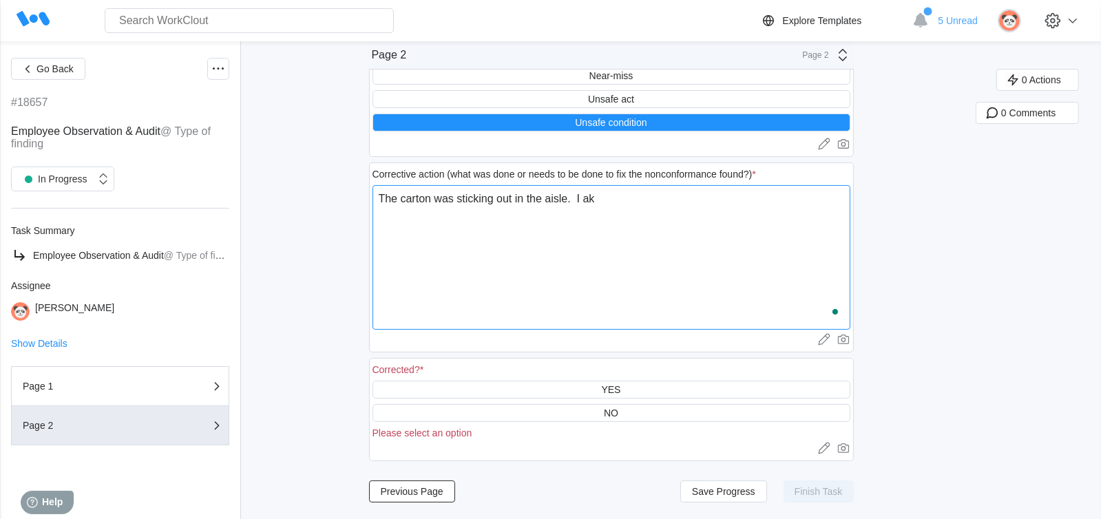
type textarea "The carton was sticking out in the aisle. I aks"
type textarea "x"
type textarea "The carton was sticking out in the aisle. I akse"
type textarea "x"
type textarea "The carton was sticking out in the aisle. I aksed"
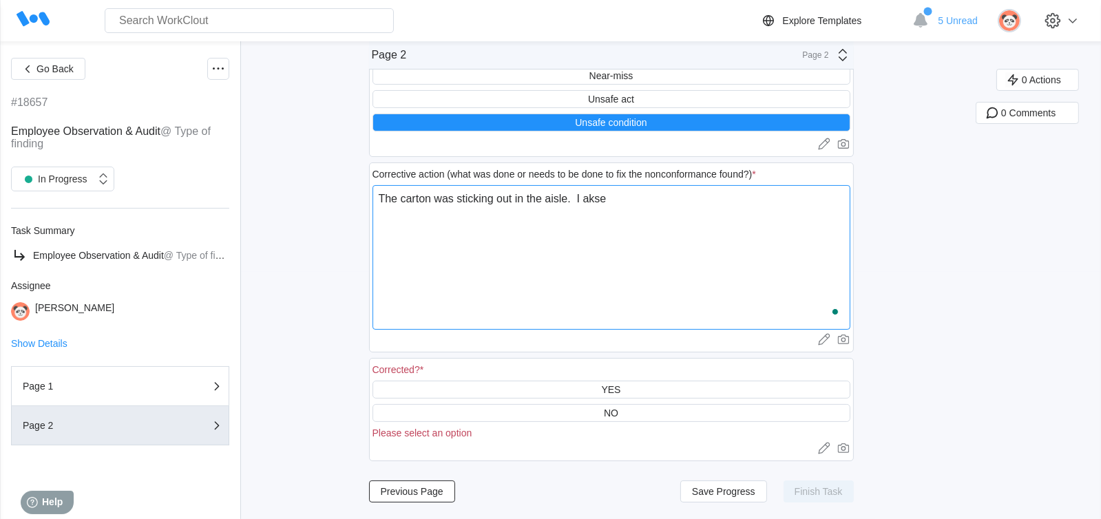
type textarea "x"
type textarea "The carton was sticking out in the aisle. I aksed"
type textarea "x"
type textarea "The carton was sticking out in the aisle. I aksed t"
type textarea "x"
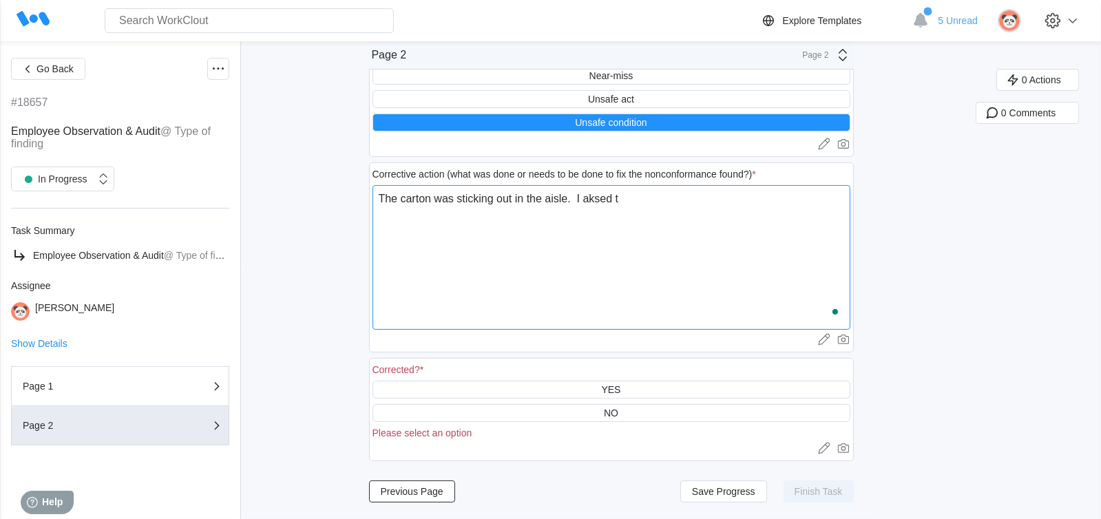
type textarea "The carton was sticking out in the aisle. I aksed th"
type textarea "x"
type textarea "The carton was sticking out in the aisle. I aksed the"
type textarea "x"
type textarea "The carton was sticking out in the aisle. I aksed the"
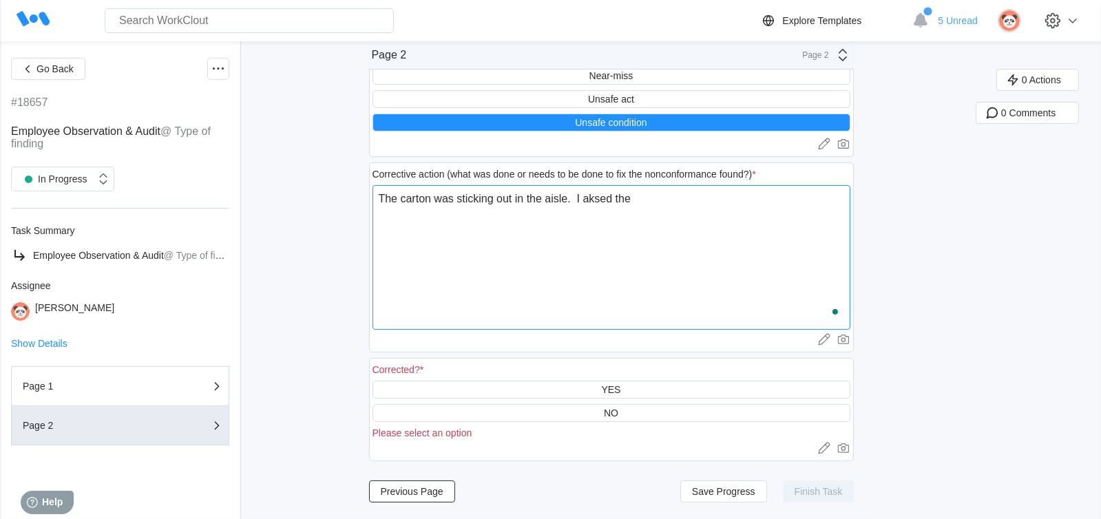
type textarea "x"
type textarea "The carton was sticking out in the aisle. I aksed the"
type textarea "x"
type textarea "The carton was sticking out in the aisle. I aksed th"
type textarea "x"
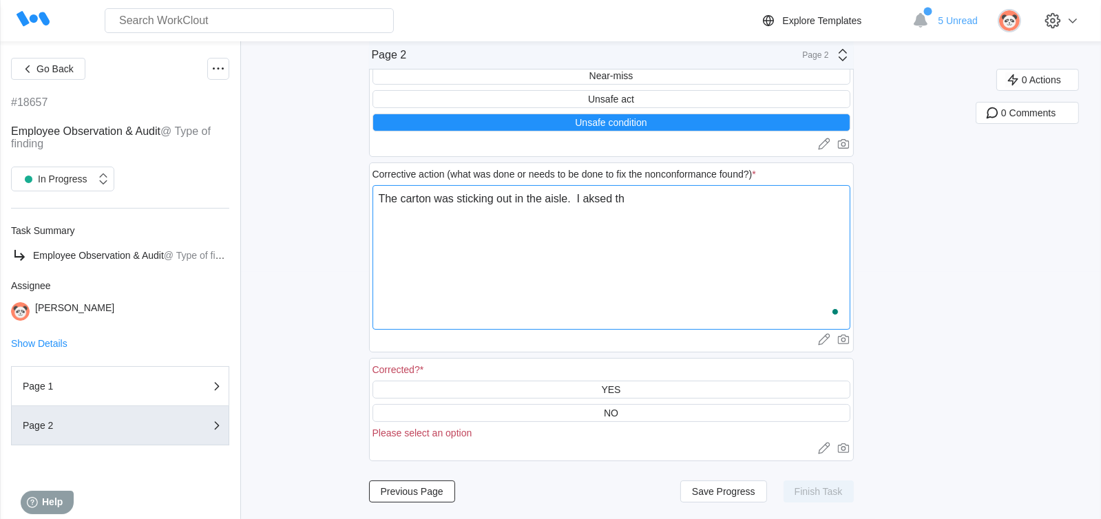
type textarea "The carton was sticking out in the aisle. I aksed t"
type textarea "x"
type textarea "The carton was sticking out in the aisle. I aksed"
type textarea "x"
type textarea "The carton was sticking out in the aisle. I aksed"
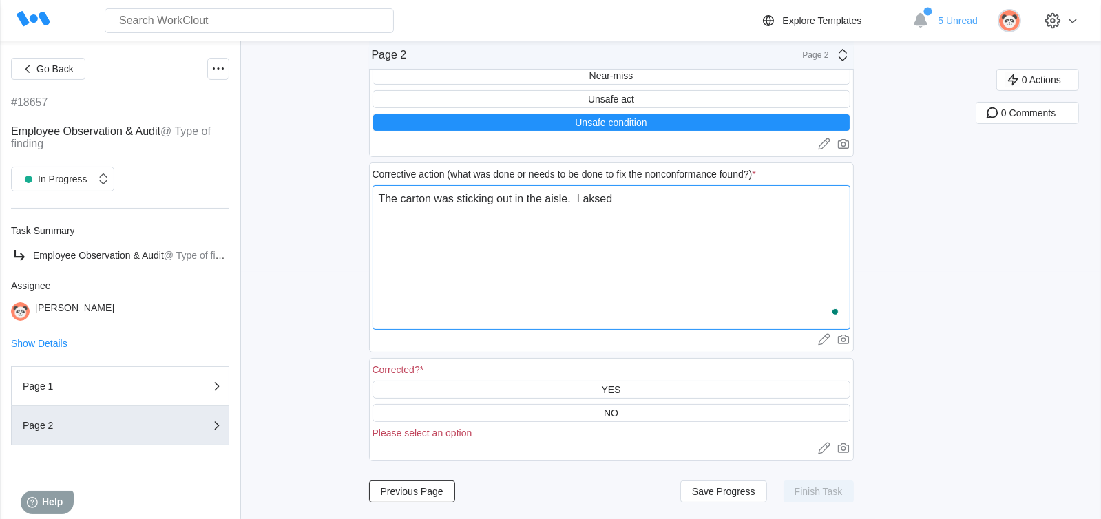
type textarea "x"
type textarea "The carton was sticking out in the aisle. I akse"
type textarea "x"
type textarea "The carton was sticking out in the aisle. I aks"
type textarea "x"
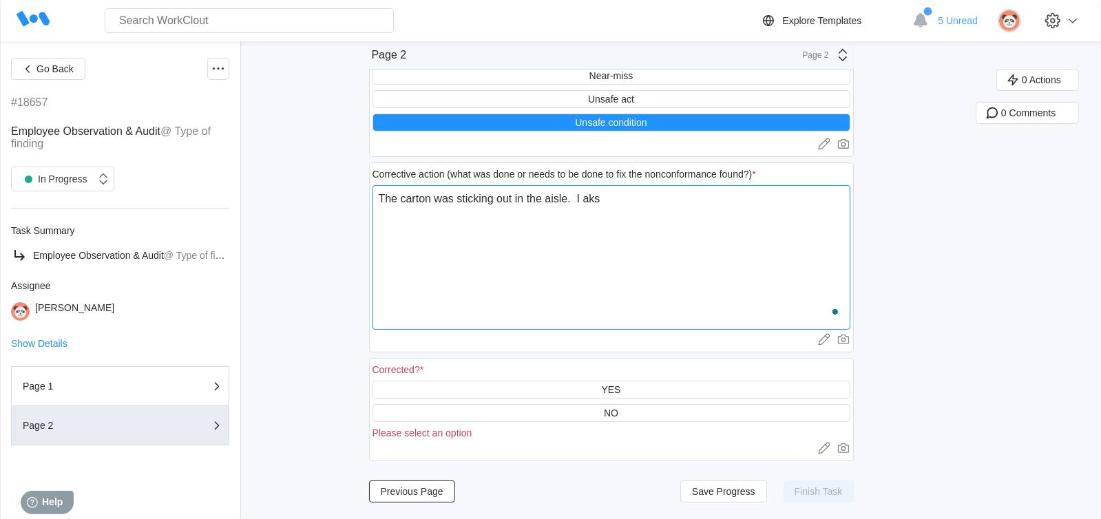
type textarea "The carton was sticking out in the aisle. I ak"
type textarea "x"
type textarea "The carton was sticking out in the aisle. I a"
type textarea "x"
type textarea "The carton was sticking out in the aisle. I as"
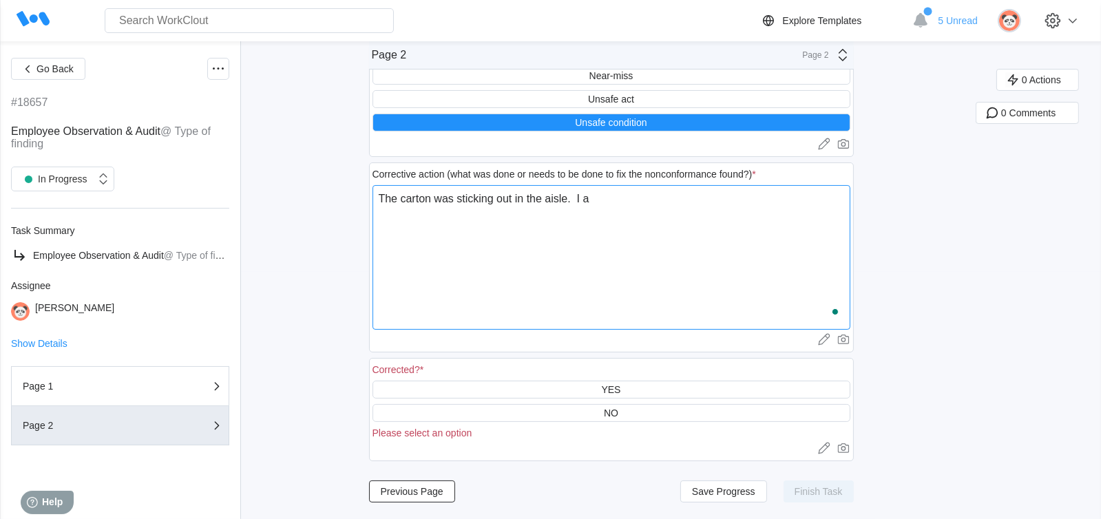
type textarea "x"
type textarea "The carton was sticking out in the aisle. I ask"
type textarea "x"
type textarea "The carton was sticking out in the aisle. I aske"
type textarea "x"
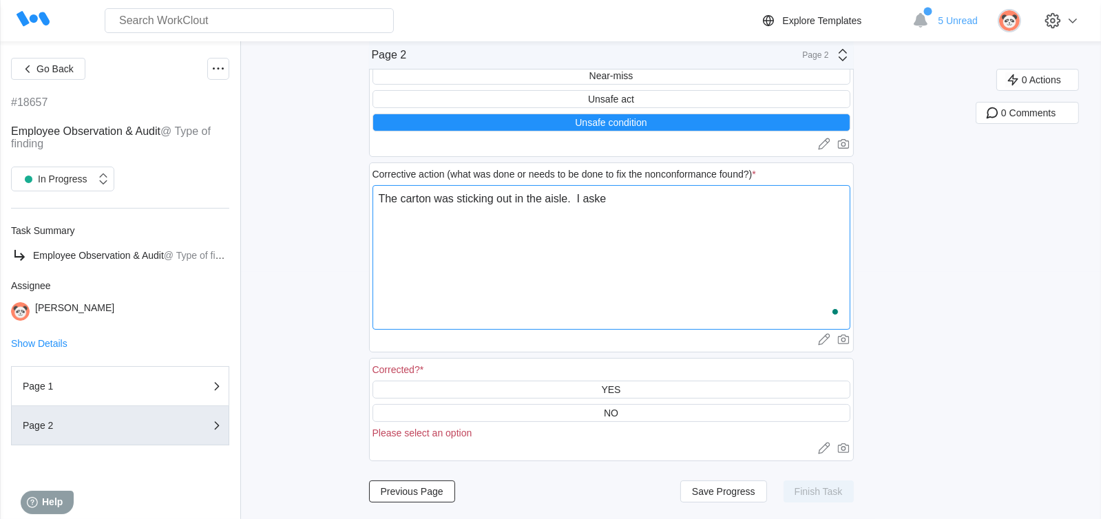
type textarea "The carton was sticking out in the aisle. I asked"
type textarea "x"
type textarea "The carton was sticking out in the aisle. I asked"
type textarea "x"
type textarea "The carton was sticking out in the aisle. I asked t"
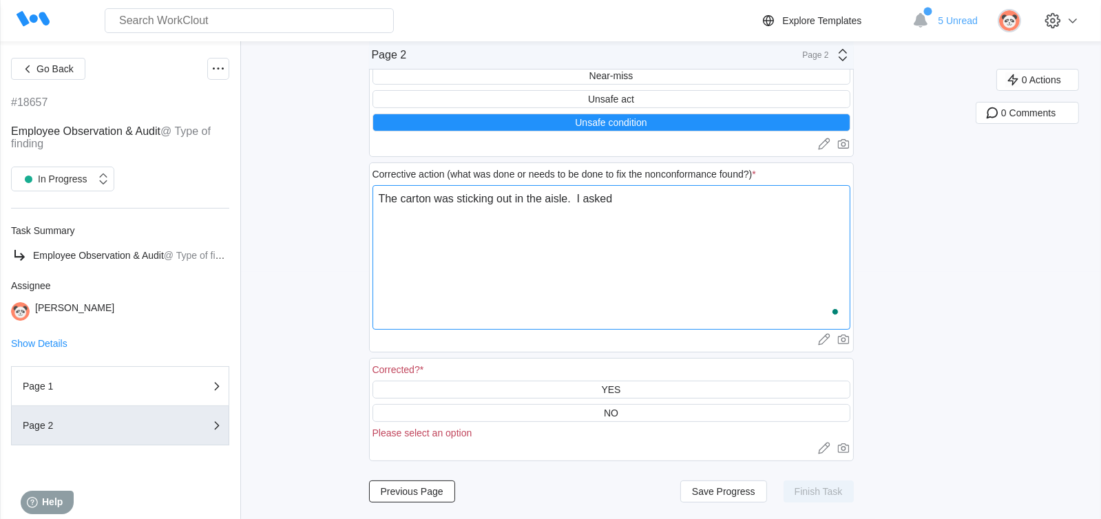
type textarea "x"
type textarea "The carton was sticking out in the aisle. I asked th"
type textarea "x"
type textarea "The carton was sticking out in the aisle. I asked the"
type textarea "x"
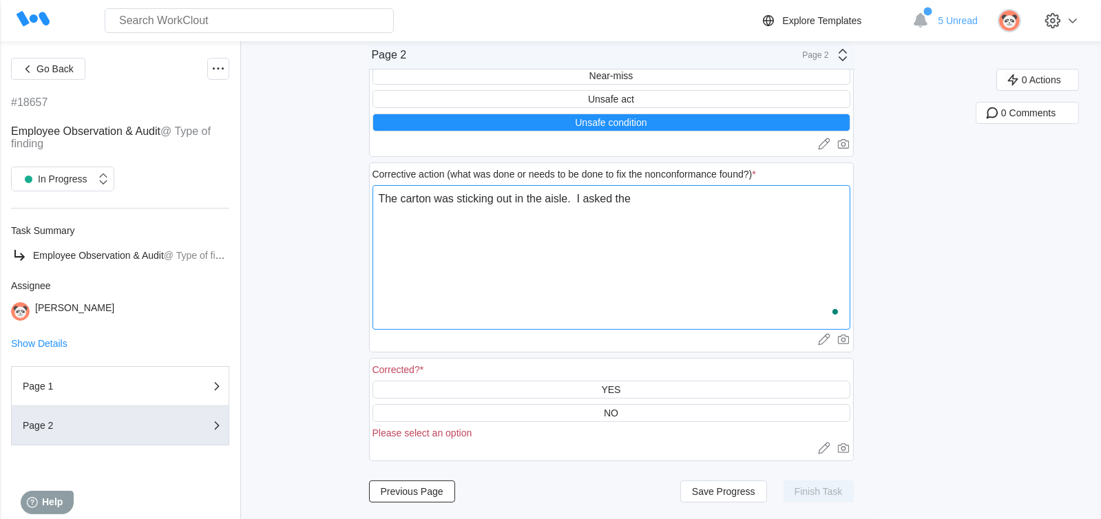
type textarea "The carton was sticking out in the aisle. I asked the"
type textarea "x"
type textarea "The carton was sticking out in the aisle. I asked the o"
type textarea "x"
type textarea "The carton was sticking out in the aisle. I asked the op"
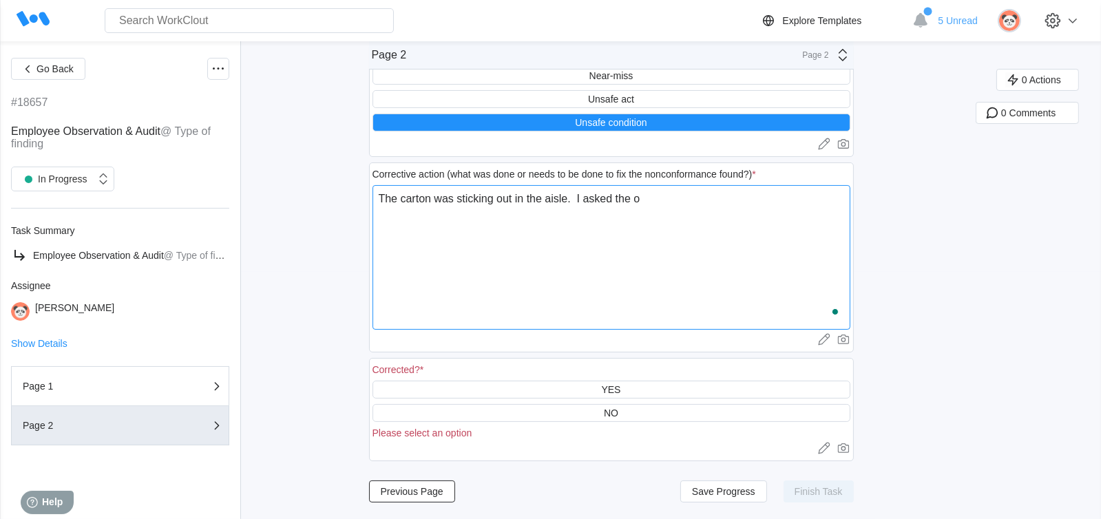
type textarea "x"
type textarea "The carton was sticking out in the aisle. I asked the ope"
type textarea "x"
type textarea "The carton was sticking out in the aisle. I asked the oper"
type textarea "x"
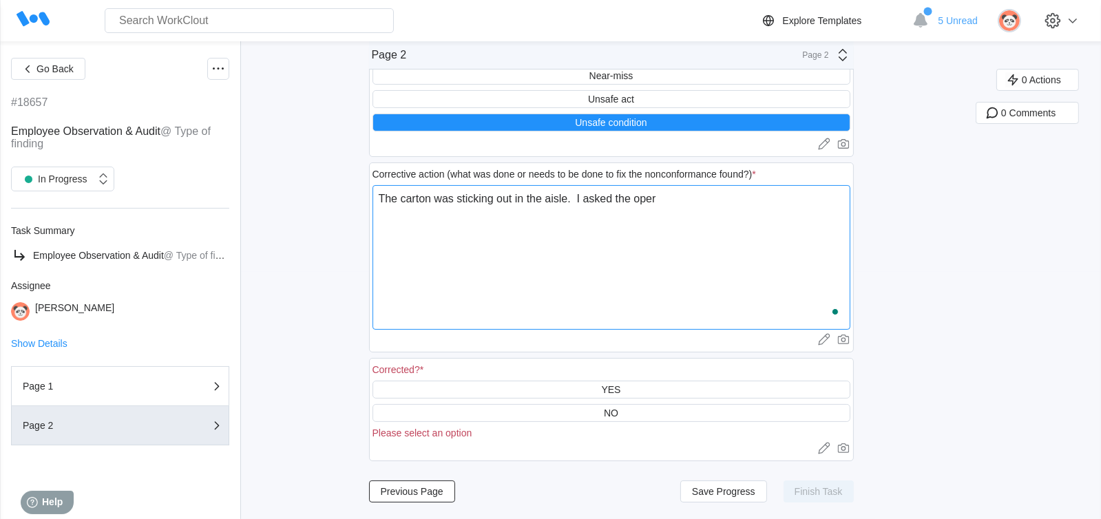
type textarea "The carton was sticking out in the aisle. I asked the opera"
type textarea "x"
type textarea "The carton was sticking out in the aisle. I asked the operat"
type textarea "x"
type textarea "The carton was sticking out in the aisle. I asked the operato"
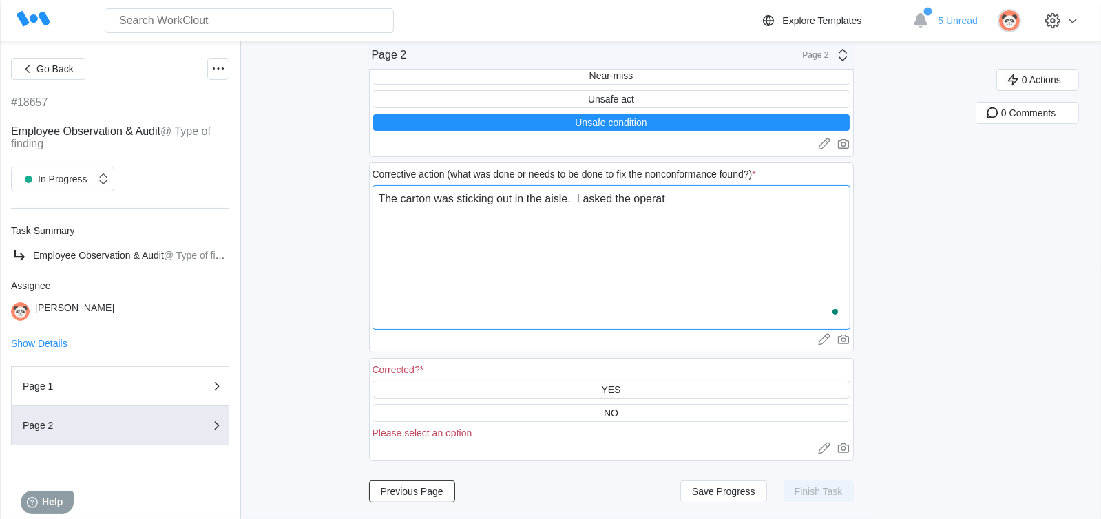
type textarea "x"
type textarea "The carton was sticking out in the aisle. I asked the operator"
type textarea "x"
type textarea "The carton was sticking out in the aisle. I asked the operator"
type textarea "x"
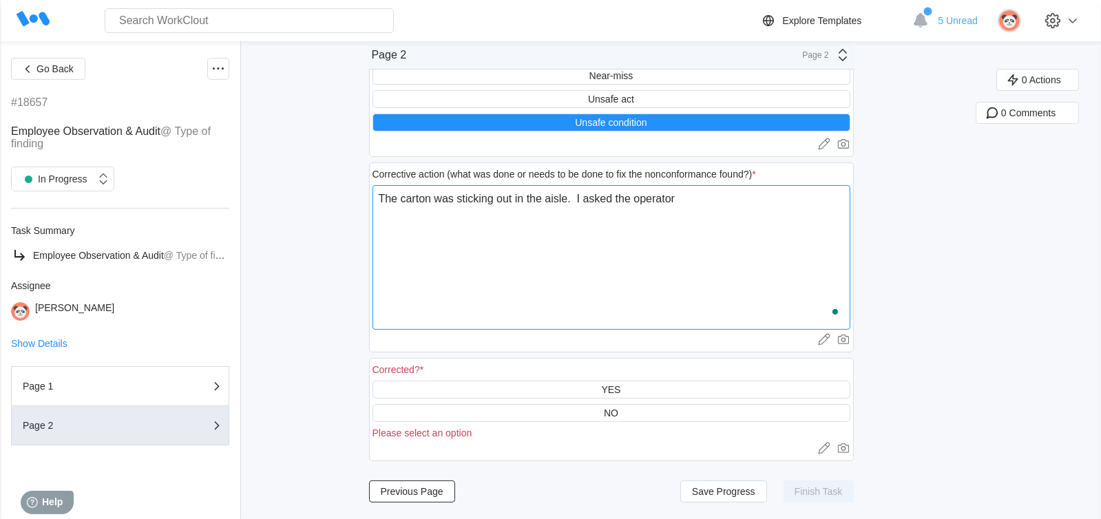
type textarea "The carton was sticking out in the aisle. I asked the operator t"
type textarea "x"
type textarea "The carton was sticking out in the aisle. I asked the operator to"
type textarea "x"
type textarea "The carton was sticking out in the aisle. I asked the operator to"
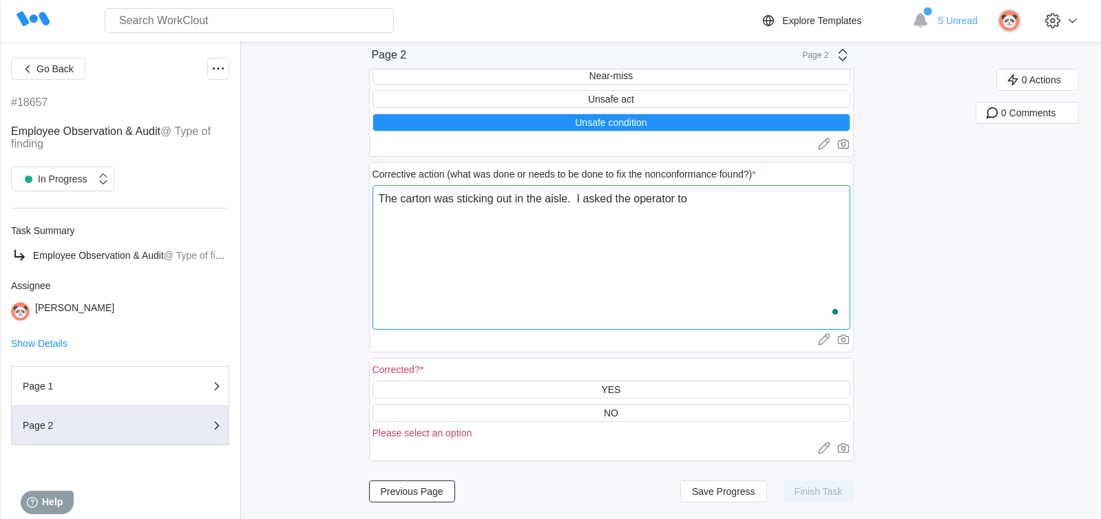
type textarea "x"
type textarea "The carton was sticking out in the aisle. I asked the operator to h"
type textarea "x"
type textarea "The carton was sticking out in the aisle. I asked the operator to he"
type textarea "x"
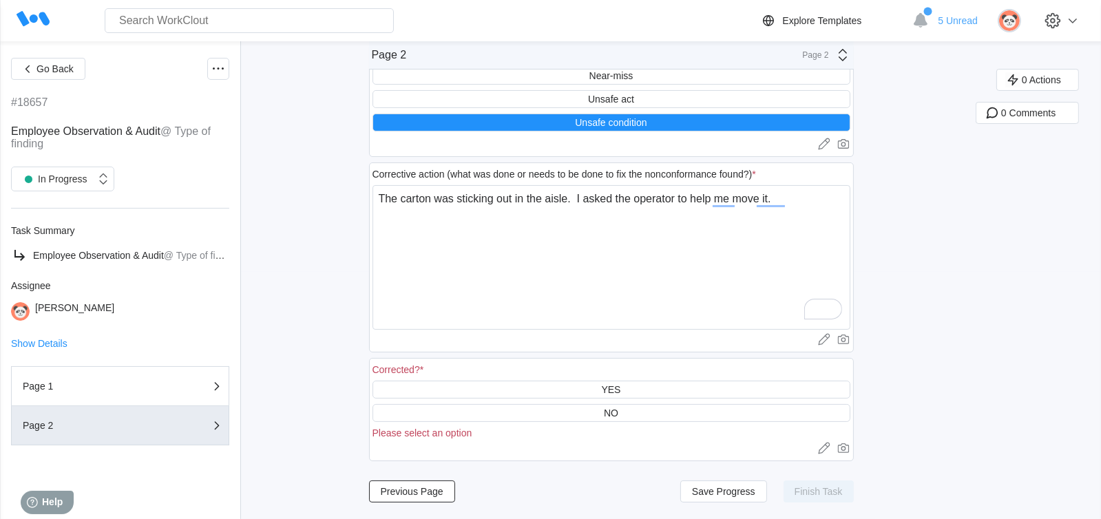
click at [621, 388] on div "YES" at bounding box center [610, 389] width 19 height 11
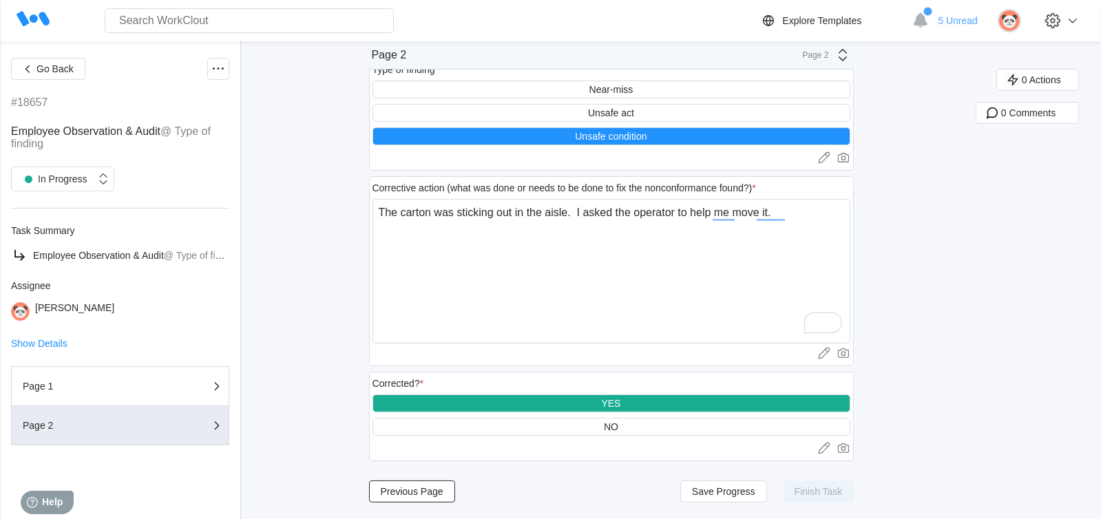
scroll to position [237, 0]
click at [737, 492] on span "Save Progress" at bounding box center [723, 492] width 63 height 10
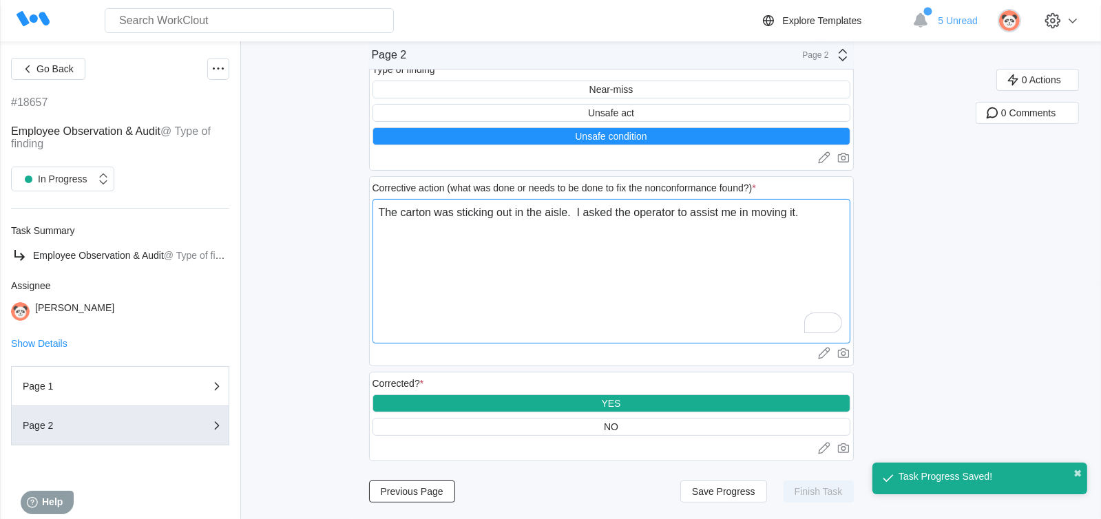
click at [779, 262] on textarea "The carton was sticking out in the aisle. I asked the operator to assist me in …" at bounding box center [612, 271] width 478 height 145
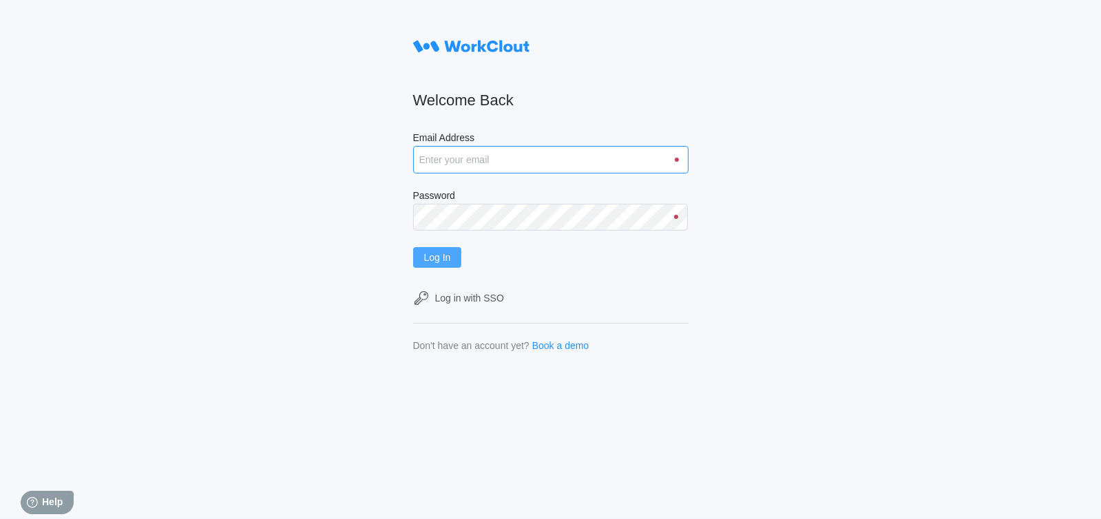
type input "[EMAIL_ADDRESS][DOMAIN_NAME]"
click at [451, 257] on span "Log In" at bounding box center [437, 258] width 27 height 10
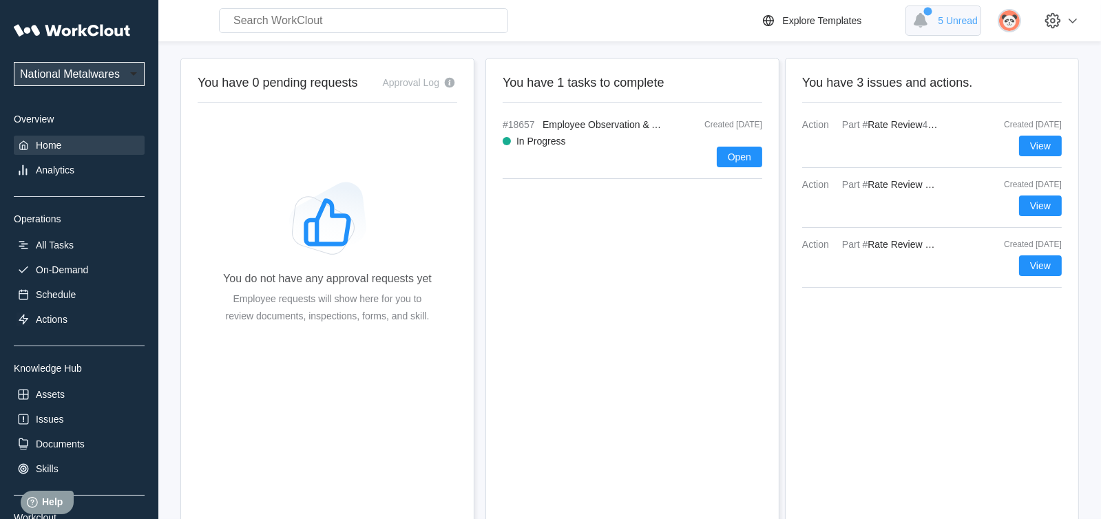
click at [962, 20] on span "5 Unread" at bounding box center [958, 20] width 40 height 11
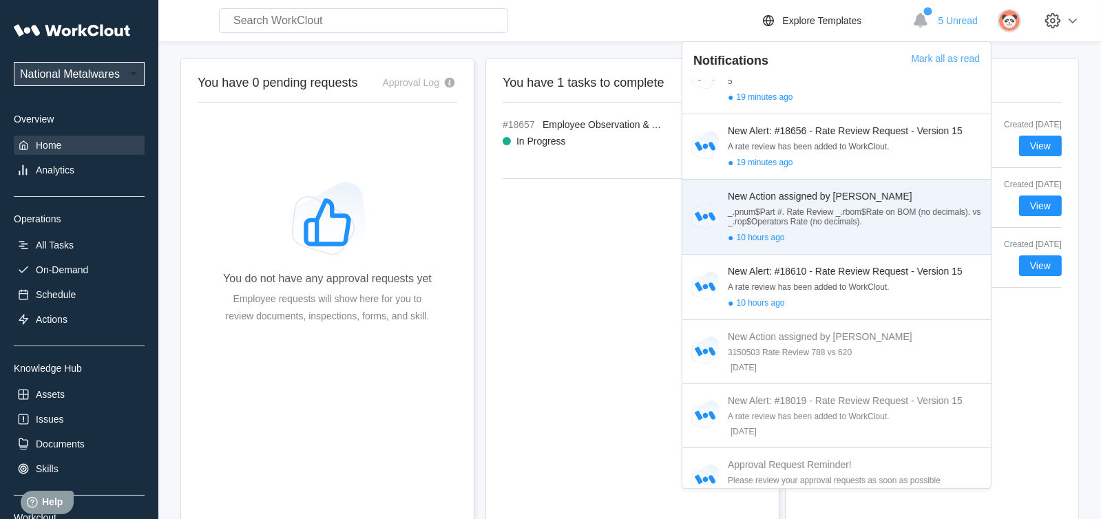
scroll to position [137, 0]
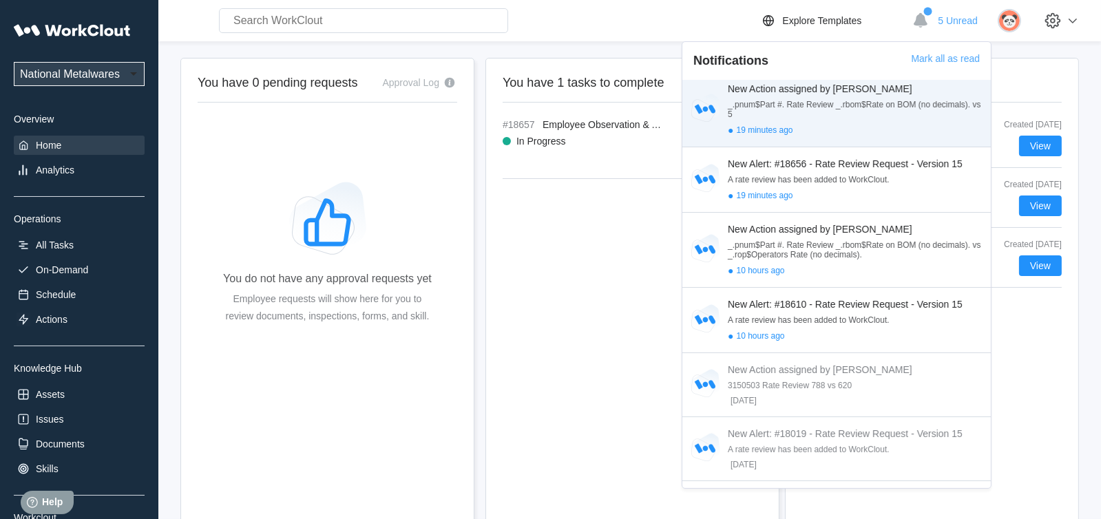
click at [817, 108] on div "New Action assigned by Hugo _.pnum$Part #. Rate Review _.rbom$Rate on BOM (no d…" at bounding box center [857, 109] width 258 height 52
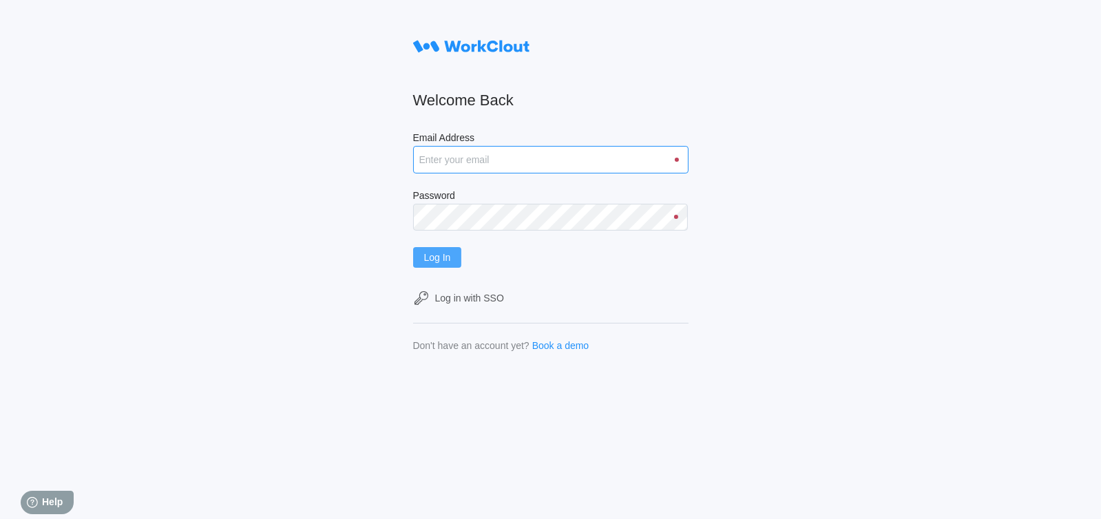
type input "[EMAIL_ADDRESS][DOMAIN_NAME]"
click at [442, 256] on span "Log In" at bounding box center [437, 258] width 27 height 10
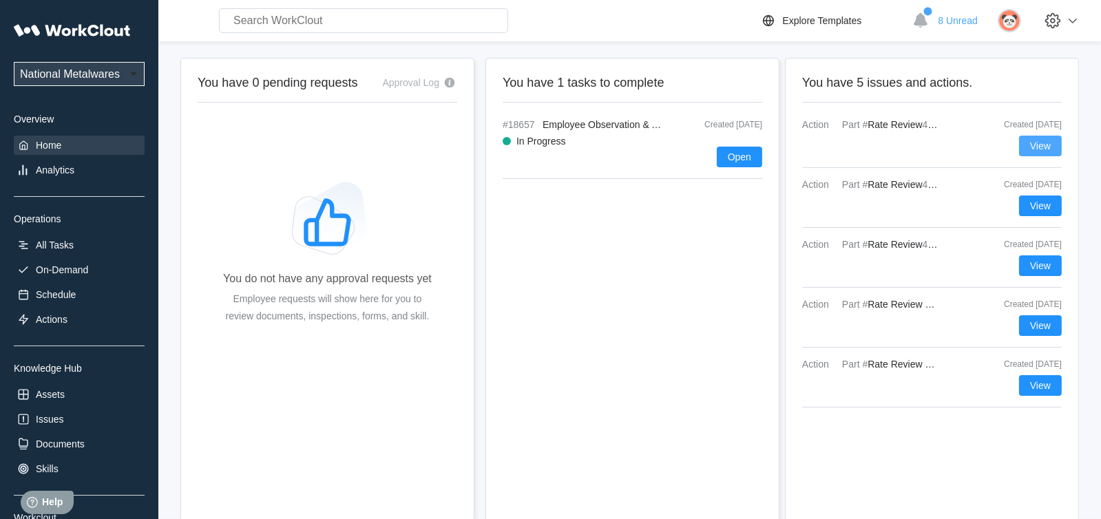
click at [1039, 143] on span "View" at bounding box center [1040, 146] width 21 height 10
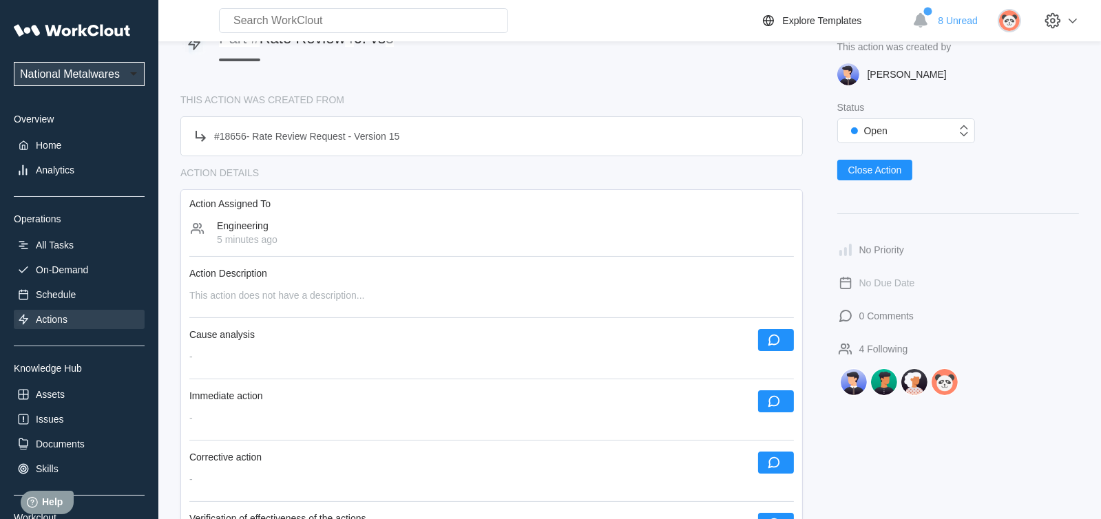
scroll to position [91, 0]
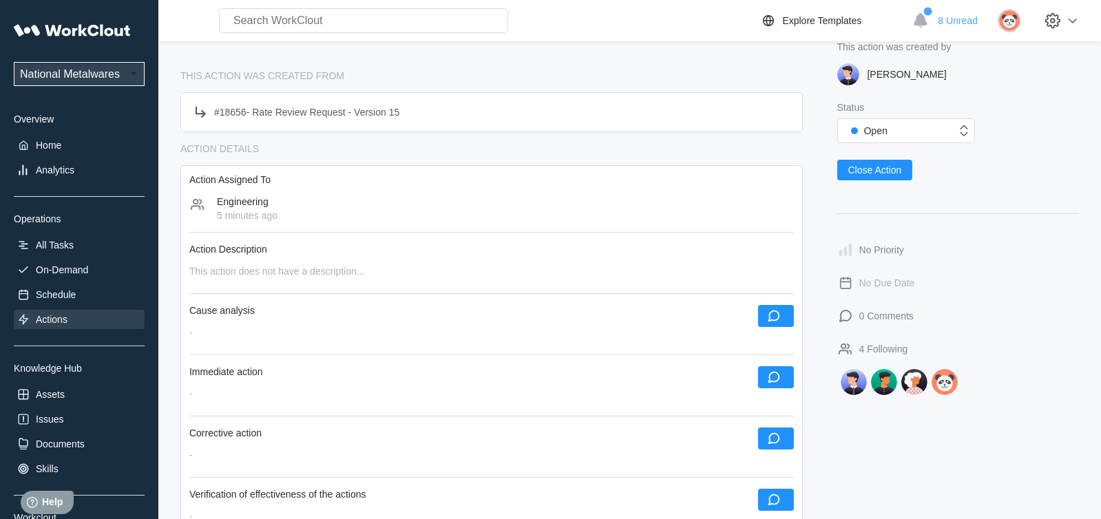
click at [385, 211] on div "Engineering 5 minutes ago" at bounding box center [491, 208] width 605 height 25
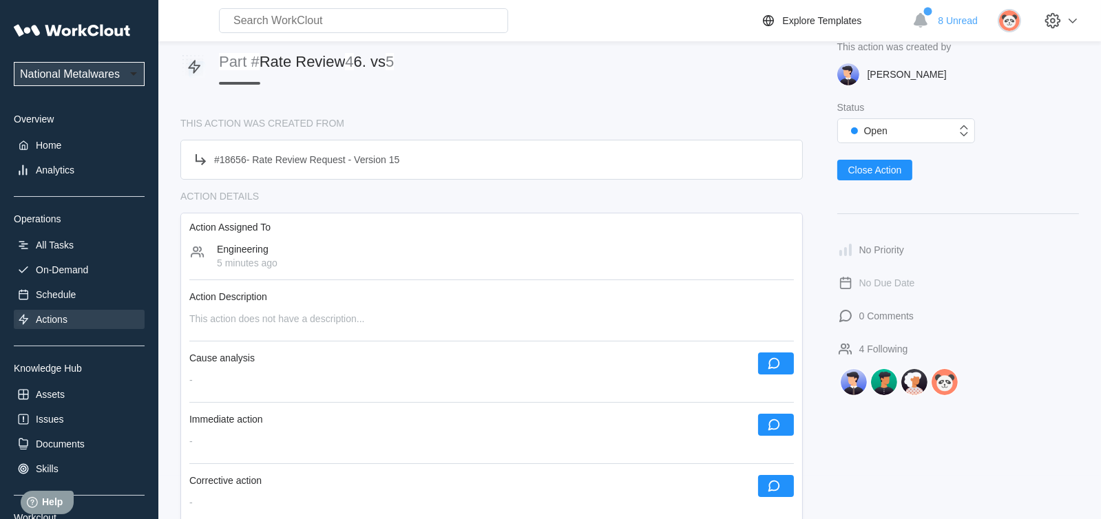
scroll to position [0, 0]
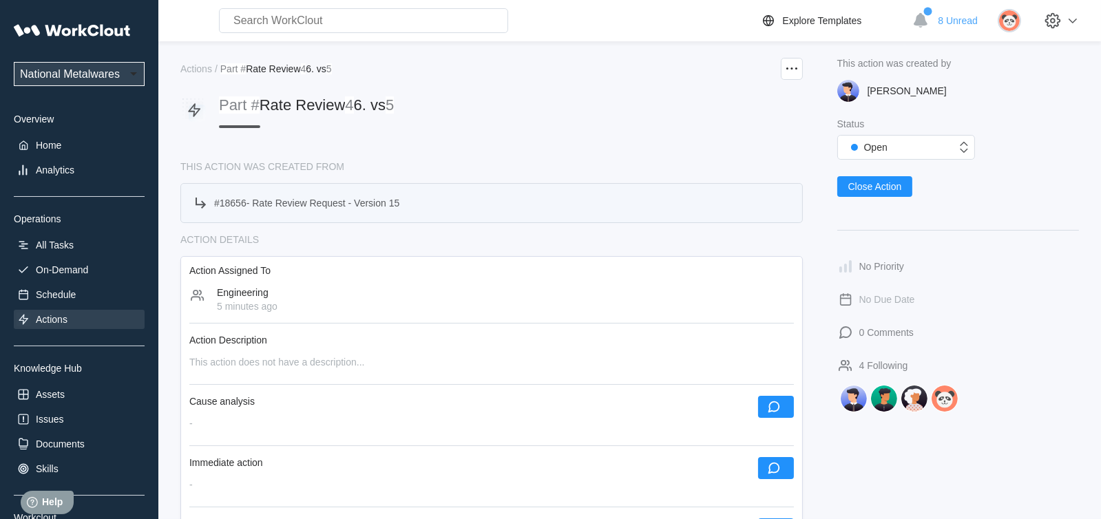
click at [459, 209] on div "# 18656 - Rate Review Request - Version 15" at bounding box center [491, 203] width 623 height 40
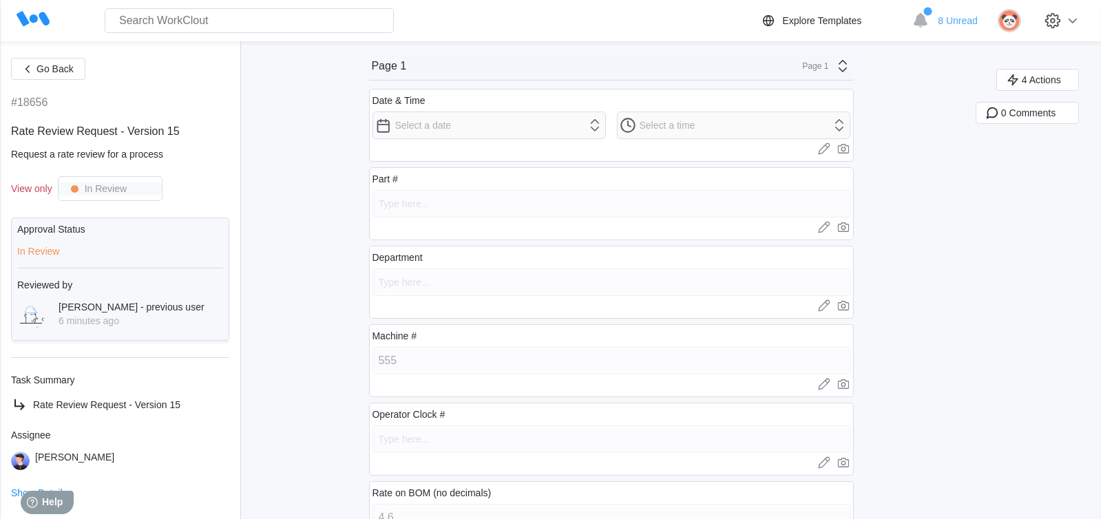
click at [398, 178] on div "Part #" at bounding box center [385, 179] width 25 height 11
click at [425, 310] on div at bounding box center [612, 306] width 478 height 14
